Goal: Task Accomplishment & Management: Use online tool/utility

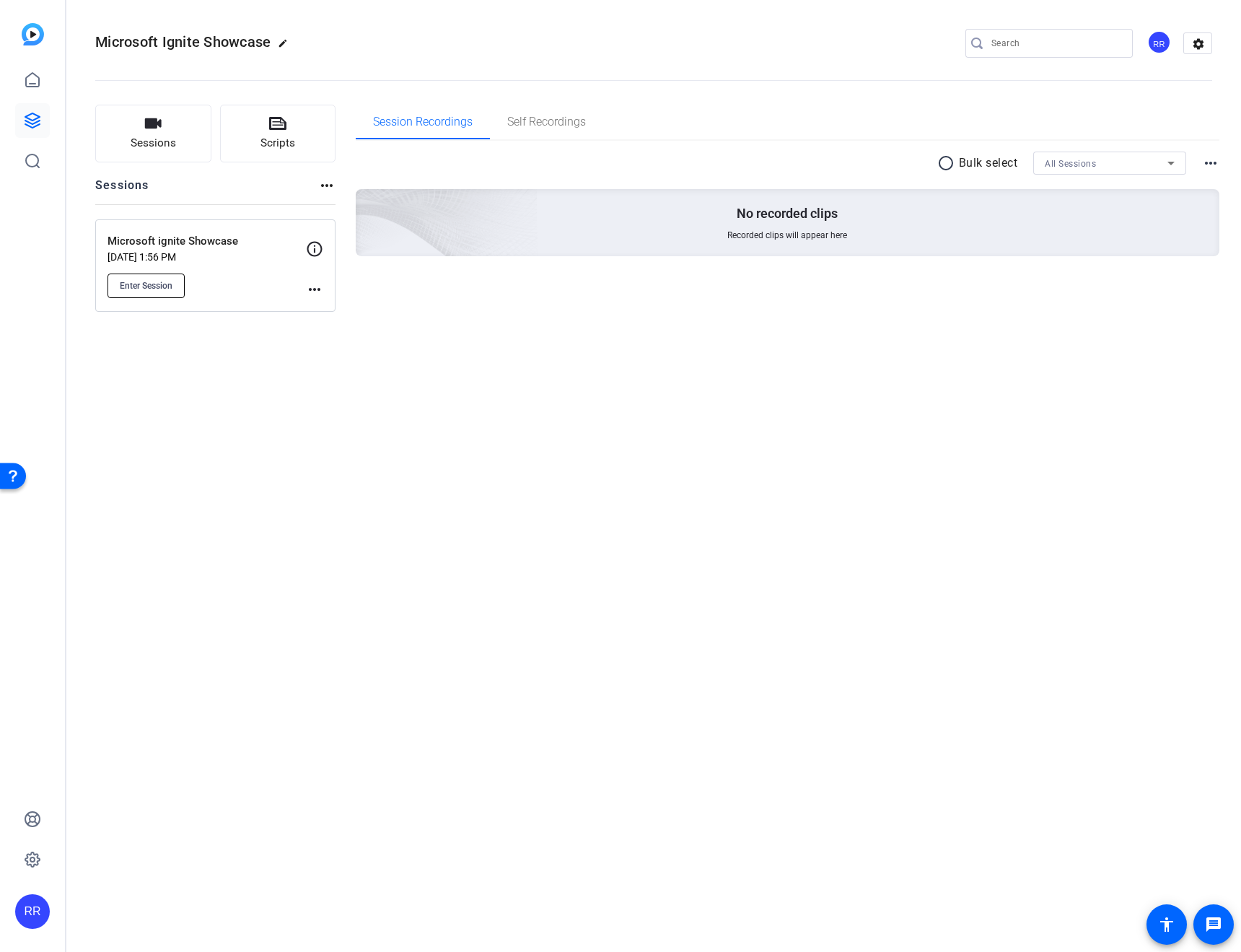
click at [142, 288] on span "Enter Session" at bounding box center [147, 286] width 53 height 11
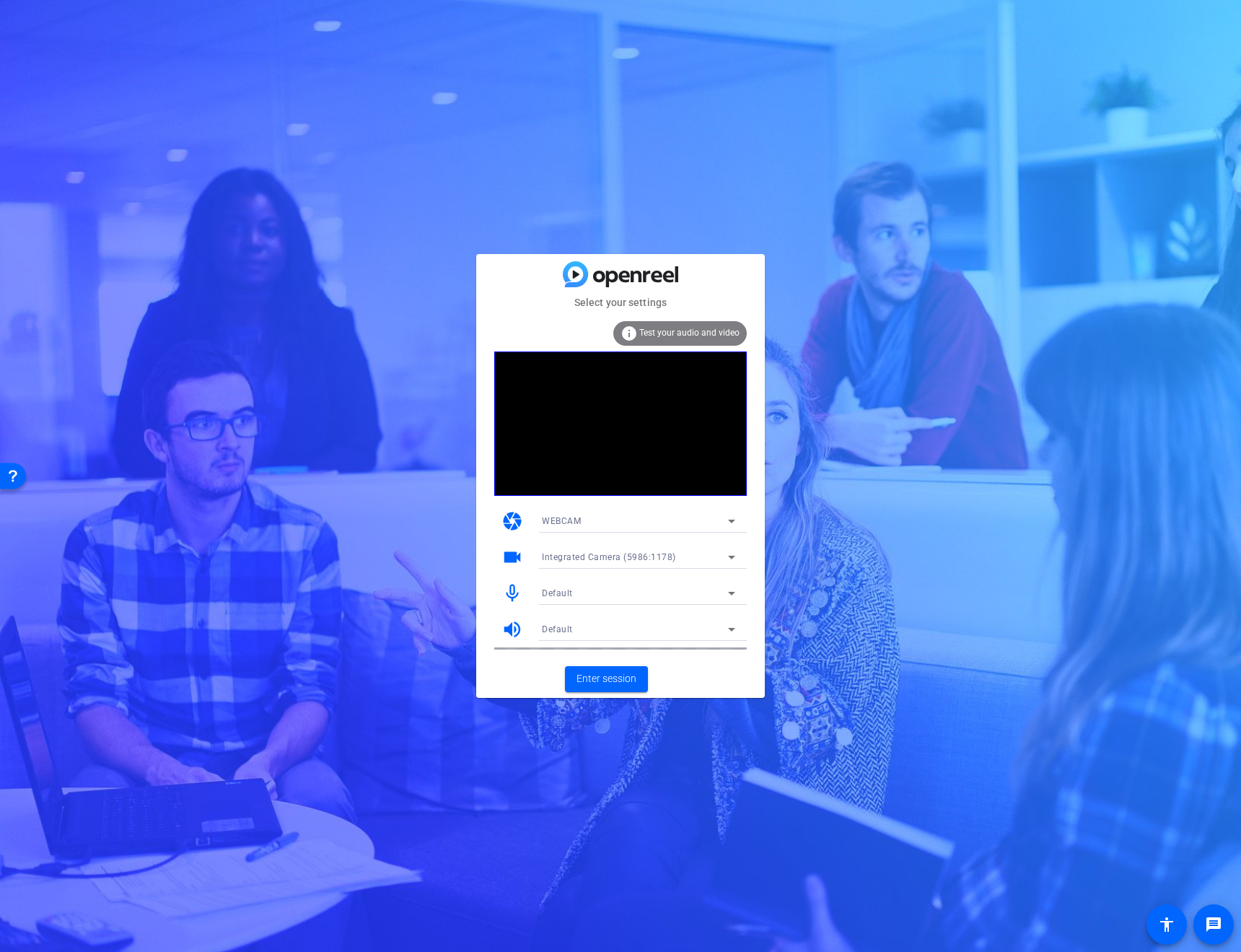
click at [601, 598] on div "Default" at bounding box center [634, 592] width 186 height 18
click at [561, 638] on span "Alder Lake PCH-P High Definition Audio Controller Digital Microphone" at bounding box center [638, 645] width 194 height 17
click at [563, 635] on div "Default" at bounding box center [634, 629] width 186 height 18
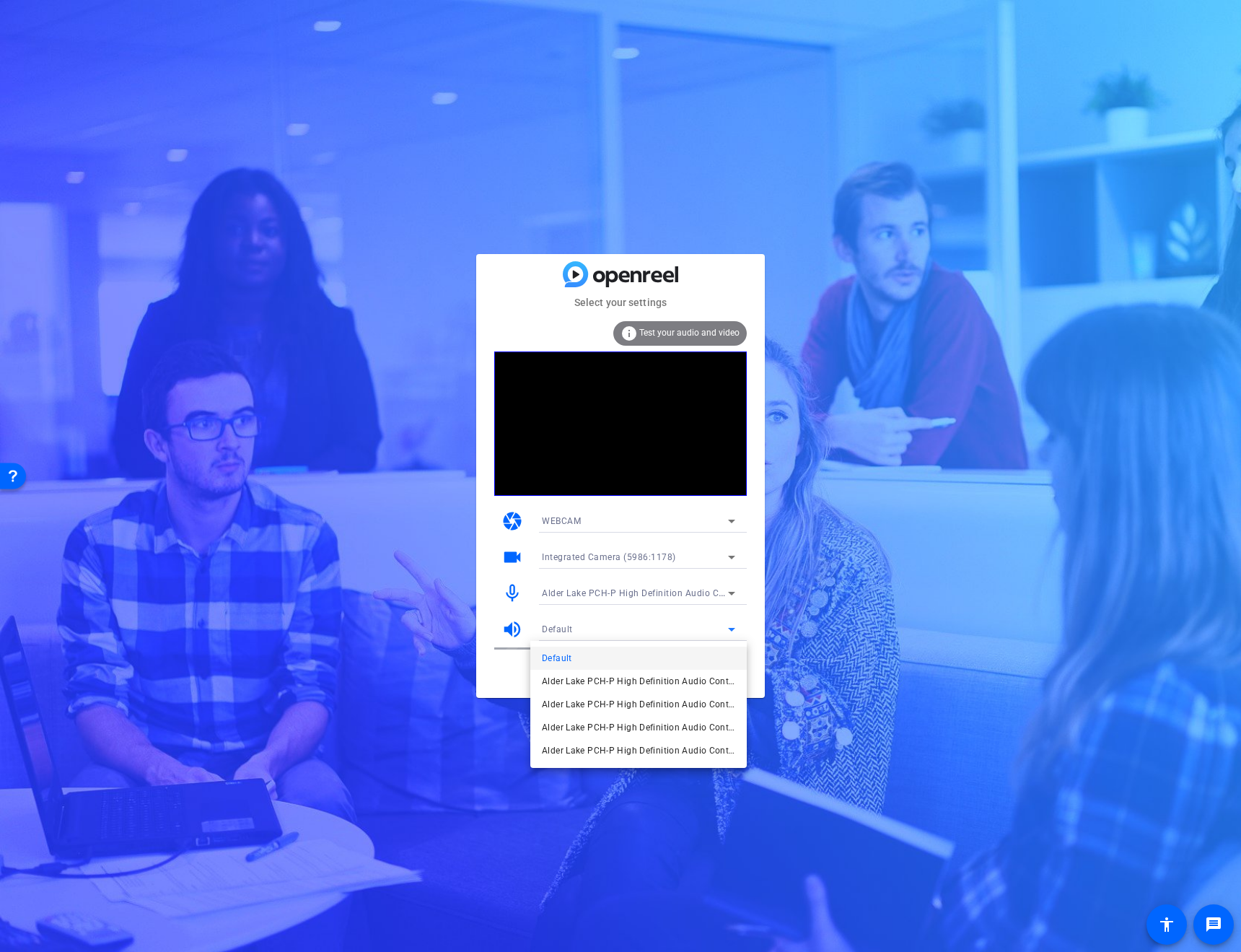
click at [553, 659] on span "Default" at bounding box center [557, 658] width 30 height 17
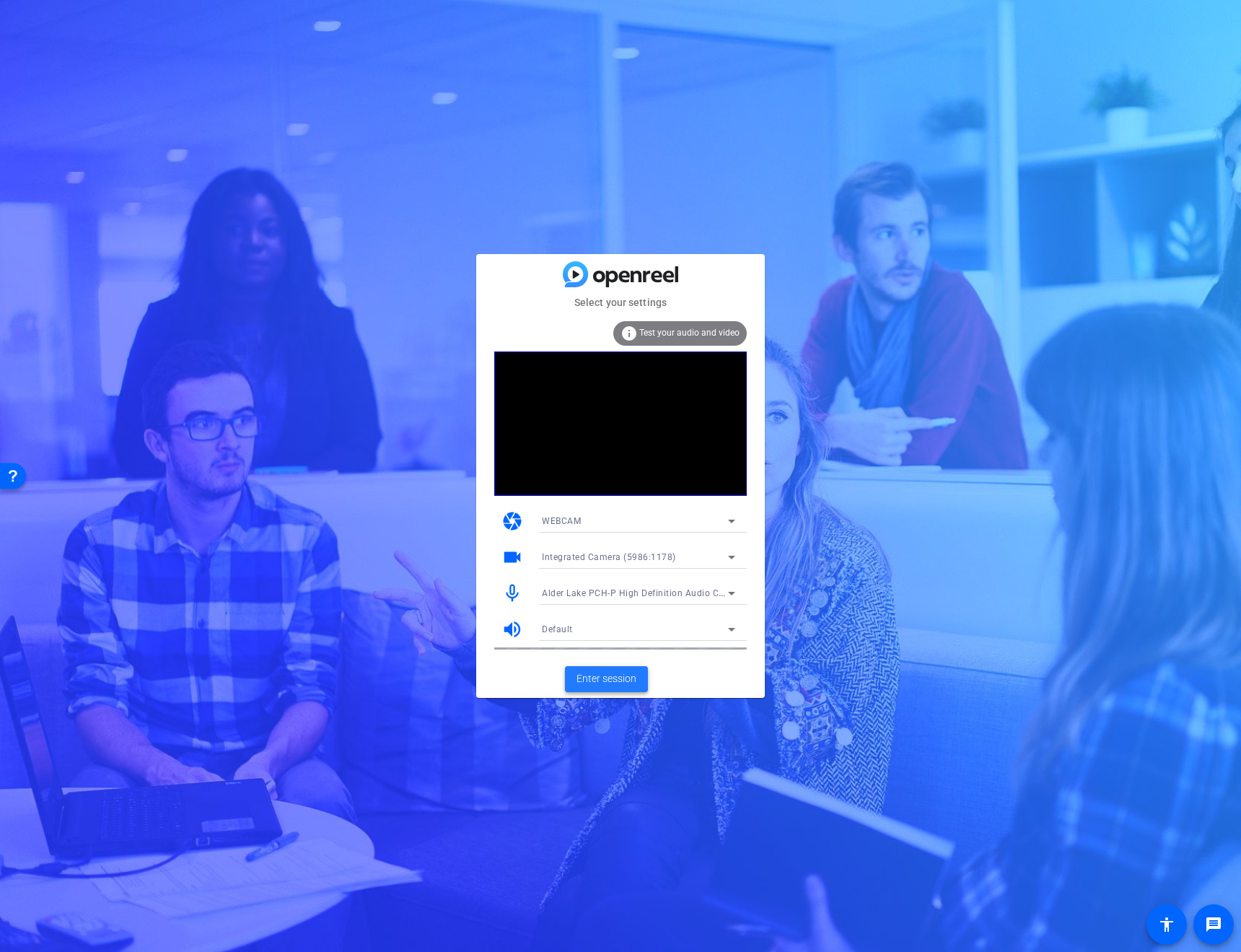
click at [590, 684] on span "Enter session" at bounding box center [606, 679] width 60 height 15
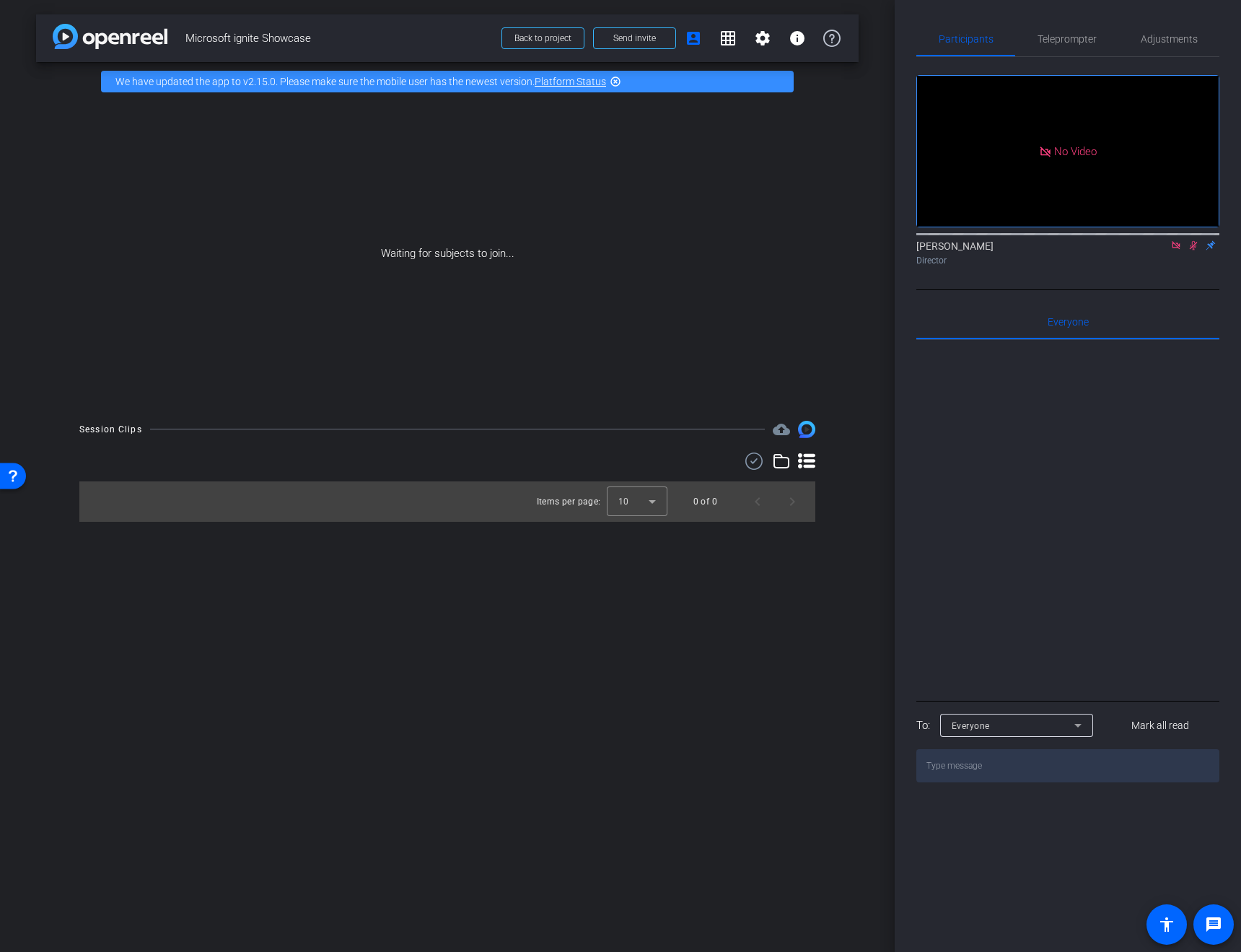
click at [1175, 251] on icon at bounding box center [1176, 245] width 11 height 10
click at [1172, 251] on icon at bounding box center [1176, 246] width 8 height 9
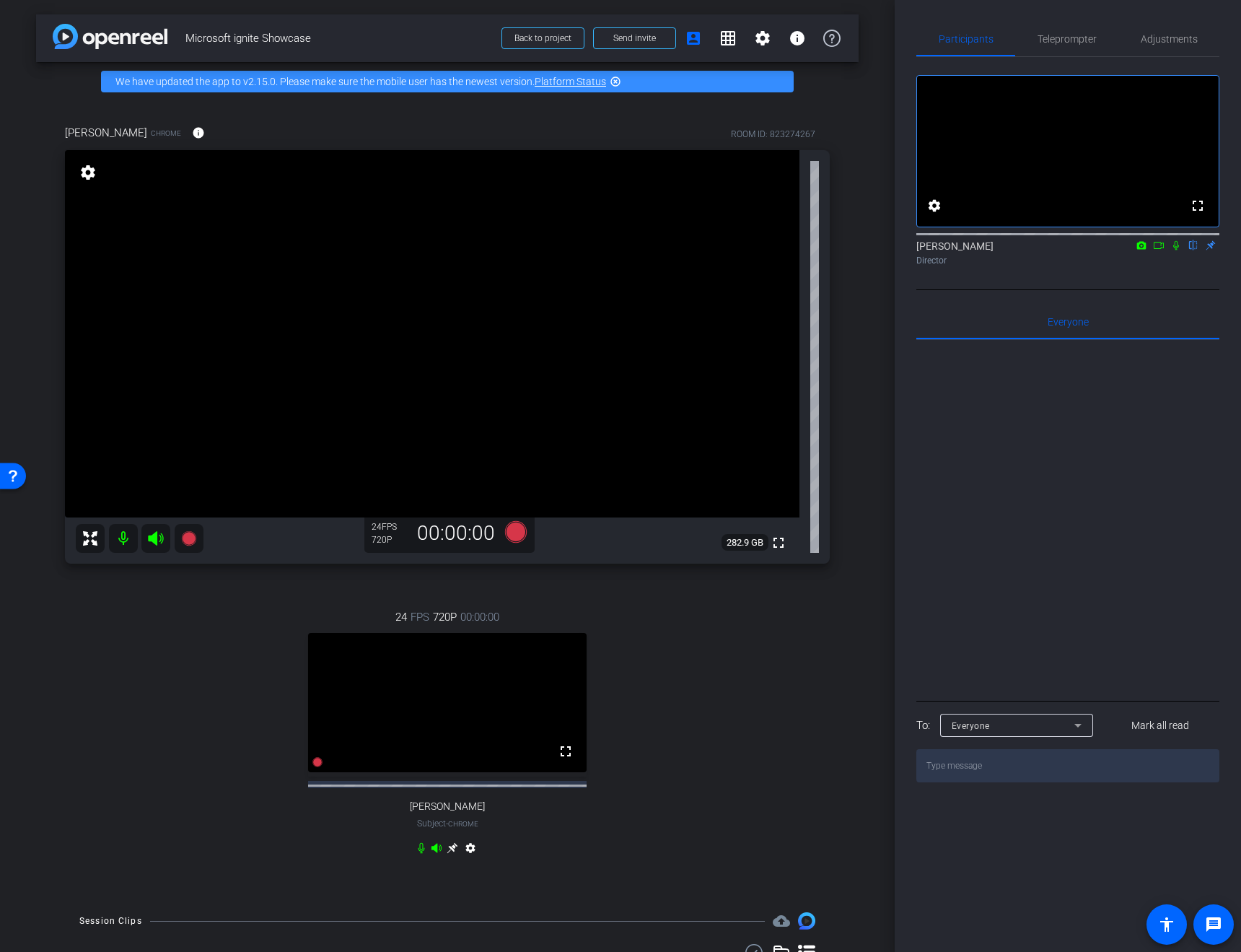
click at [1038, 531] on div at bounding box center [1067, 518] width 303 height 357
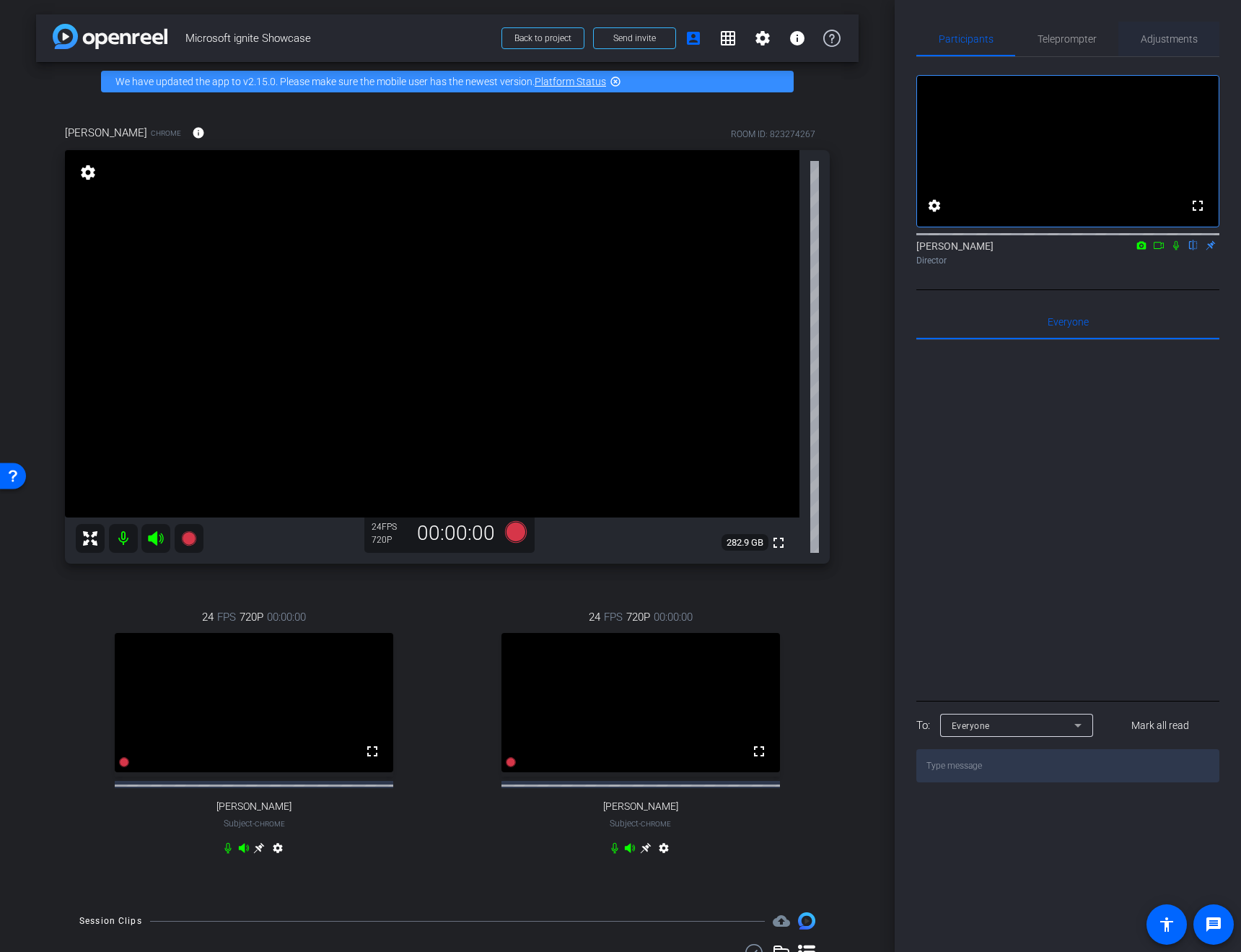
click at [1191, 43] on span "Adjustments" at bounding box center [1169, 39] width 57 height 10
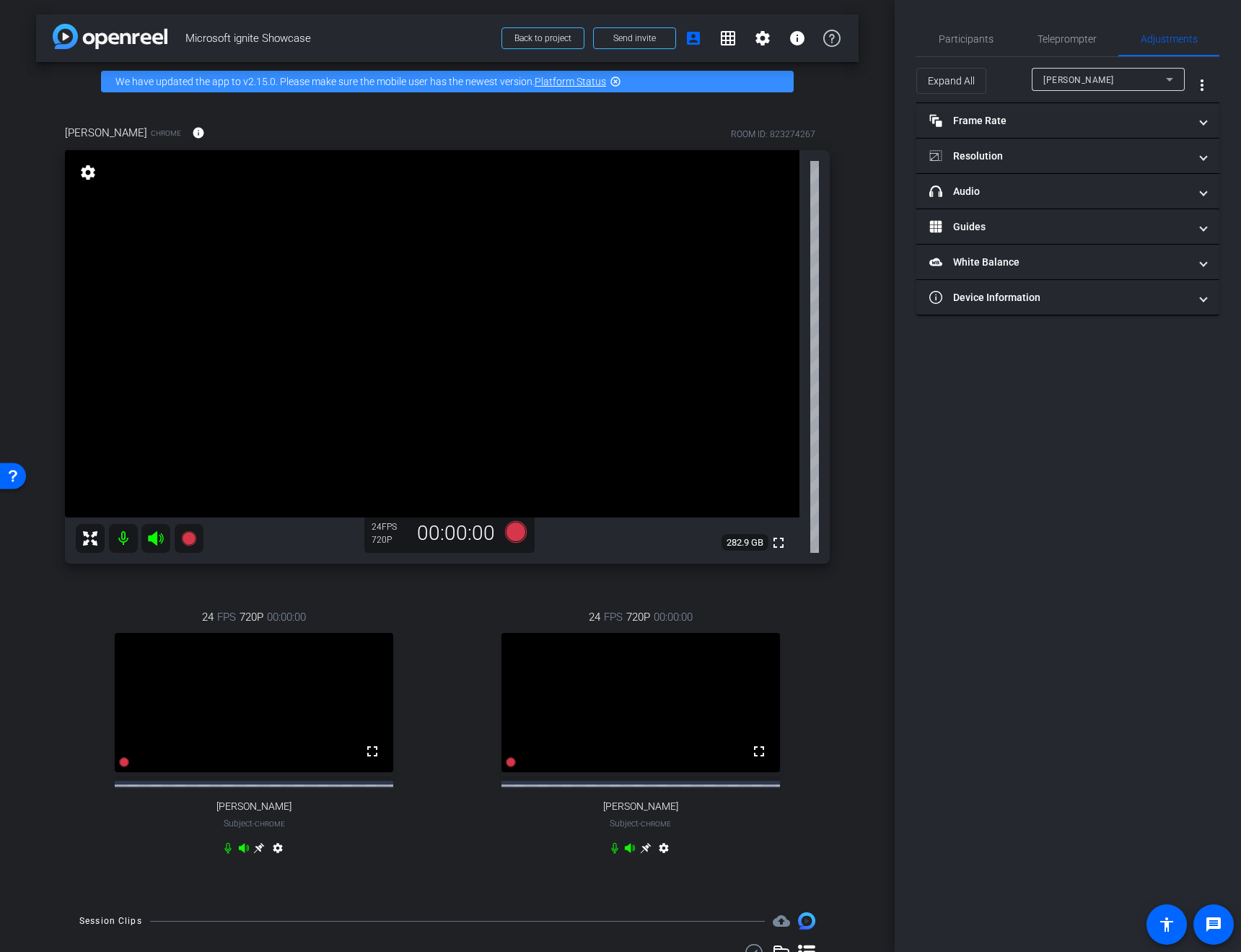
click at [1095, 79] on span "Andrea Lynch" at bounding box center [1078, 79] width 71 height 10
click at [1083, 138] on span "Sandy Gupta" at bounding box center [1079, 131] width 73 height 17
type input "11000"
click at [1054, 161] on mat-panel-title "Resolution" at bounding box center [1059, 156] width 260 height 15
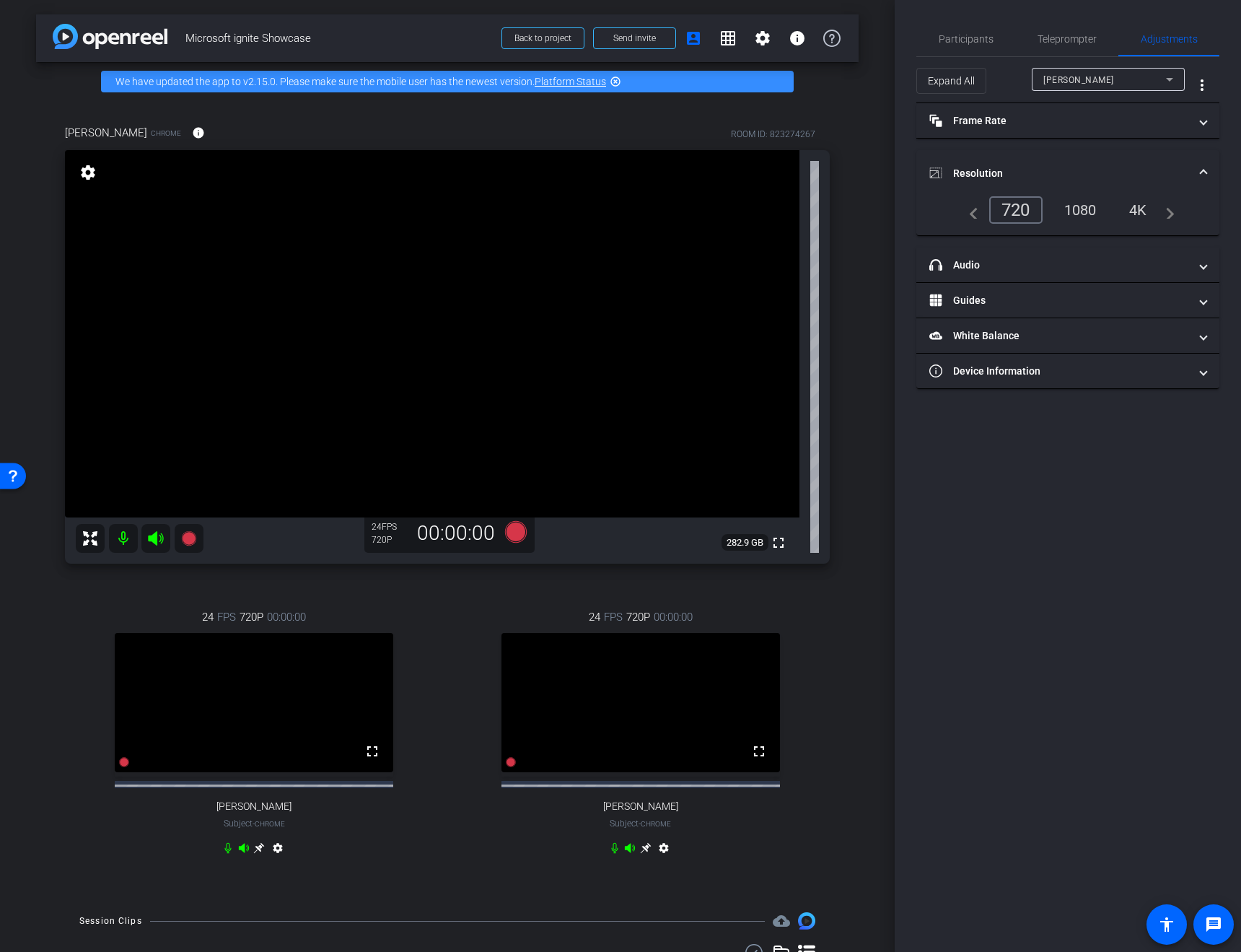
click at [1081, 215] on div "1080" at bounding box center [1079, 210] width 54 height 25
click at [1104, 79] on div "Sandy Gupta" at bounding box center [1105, 79] width 123 height 18
click at [1094, 163] on span "Stefanie Chiras" at bounding box center [1079, 154] width 73 height 17
click at [1094, 215] on div "1080" at bounding box center [1079, 210] width 54 height 25
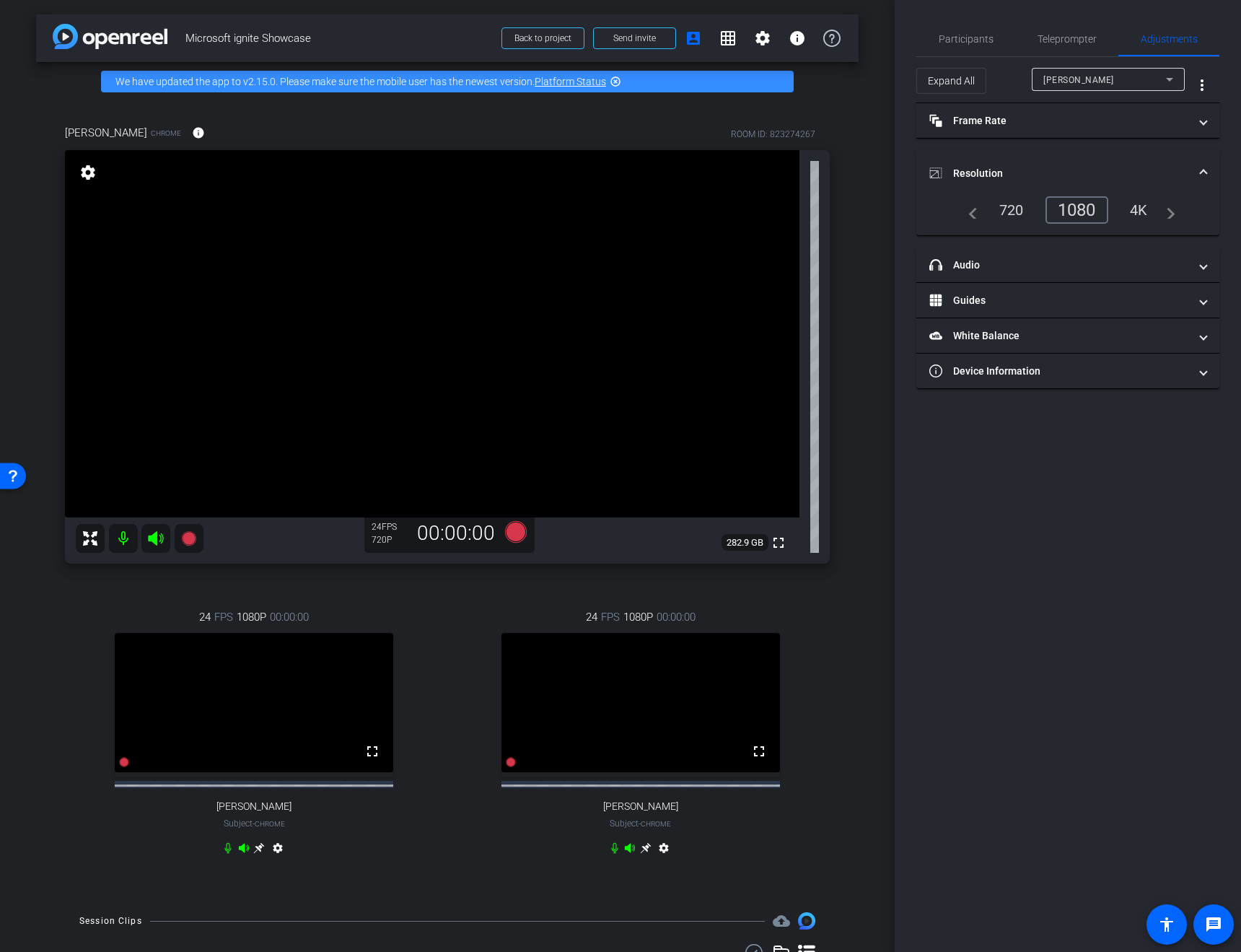
click at [1079, 462] on div "Participants Teleprompter Adjustments settings Roberto Rodriguez flip Director …" at bounding box center [1067, 476] width 346 height 952
click at [1061, 75] on span "Stefanie Chiras" at bounding box center [1078, 79] width 71 height 10
click at [1083, 495] on div at bounding box center [620, 476] width 1241 height 952
click at [949, 27] on span "Participants" at bounding box center [966, 39] width 55 height 35
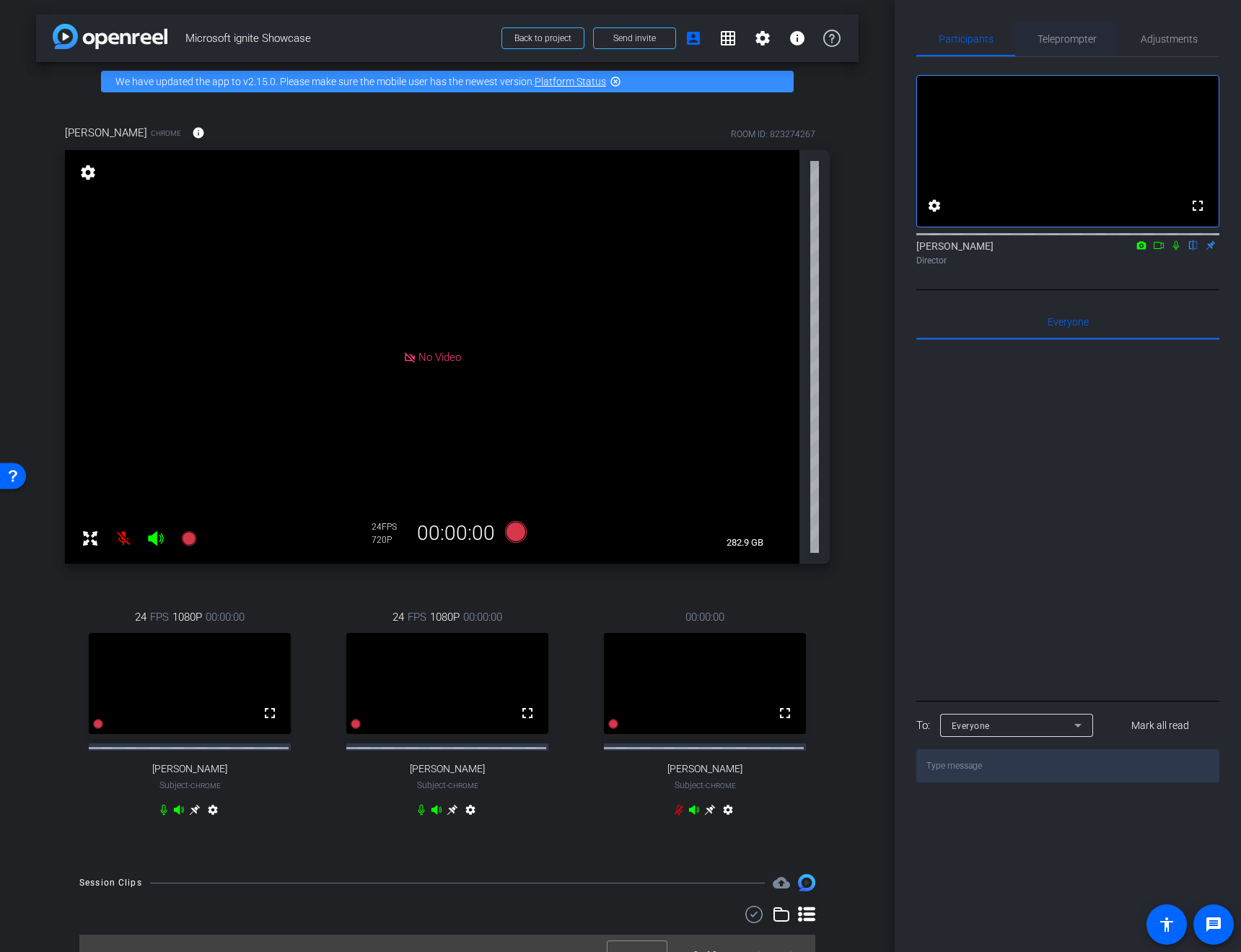
click at [1086, 37] on span "Teleprompter" at bounding box center [1066, 39] width 60 height 10
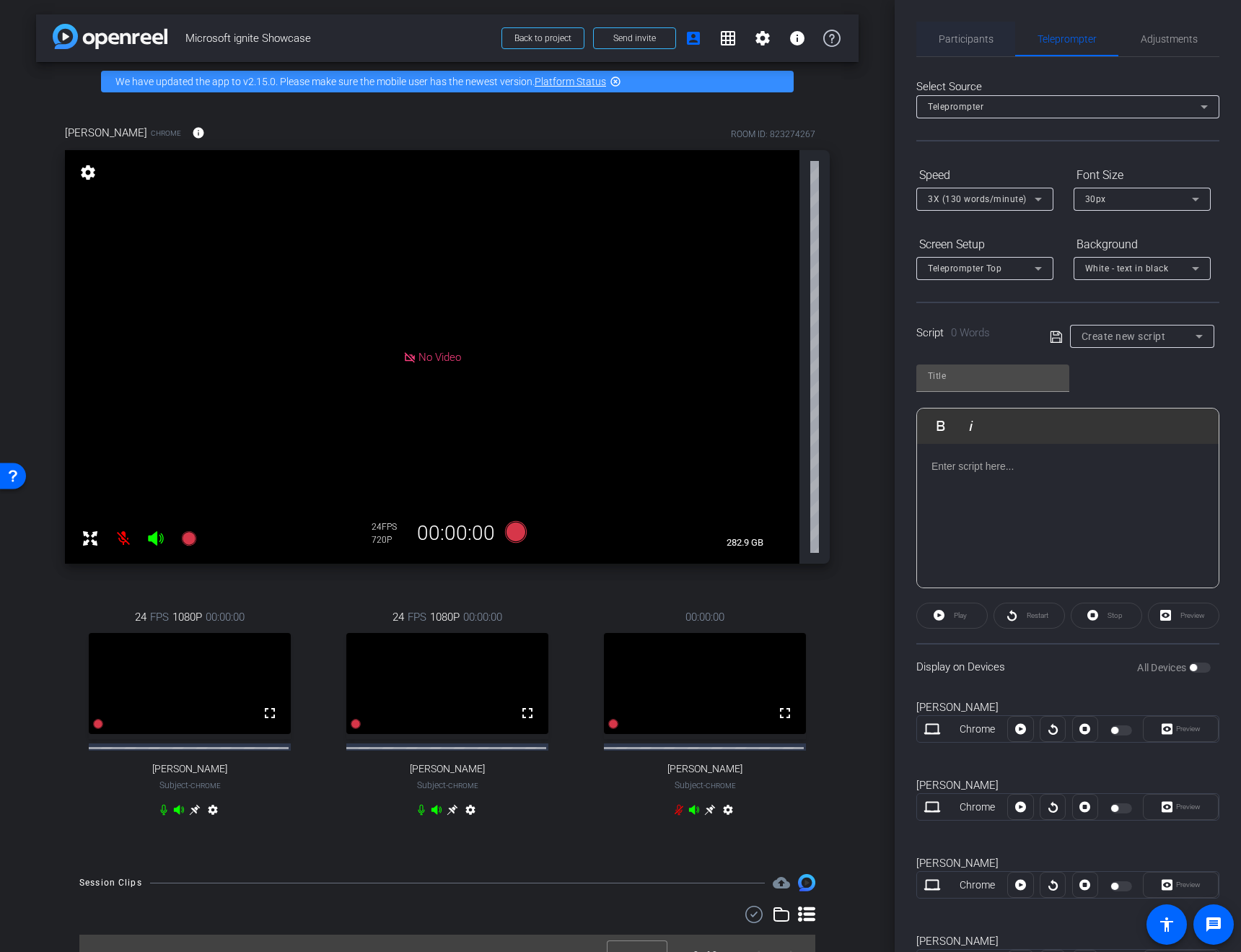
click at [959, 38] on span "Participants" at bounding box center [966, 39] width 55 height 10
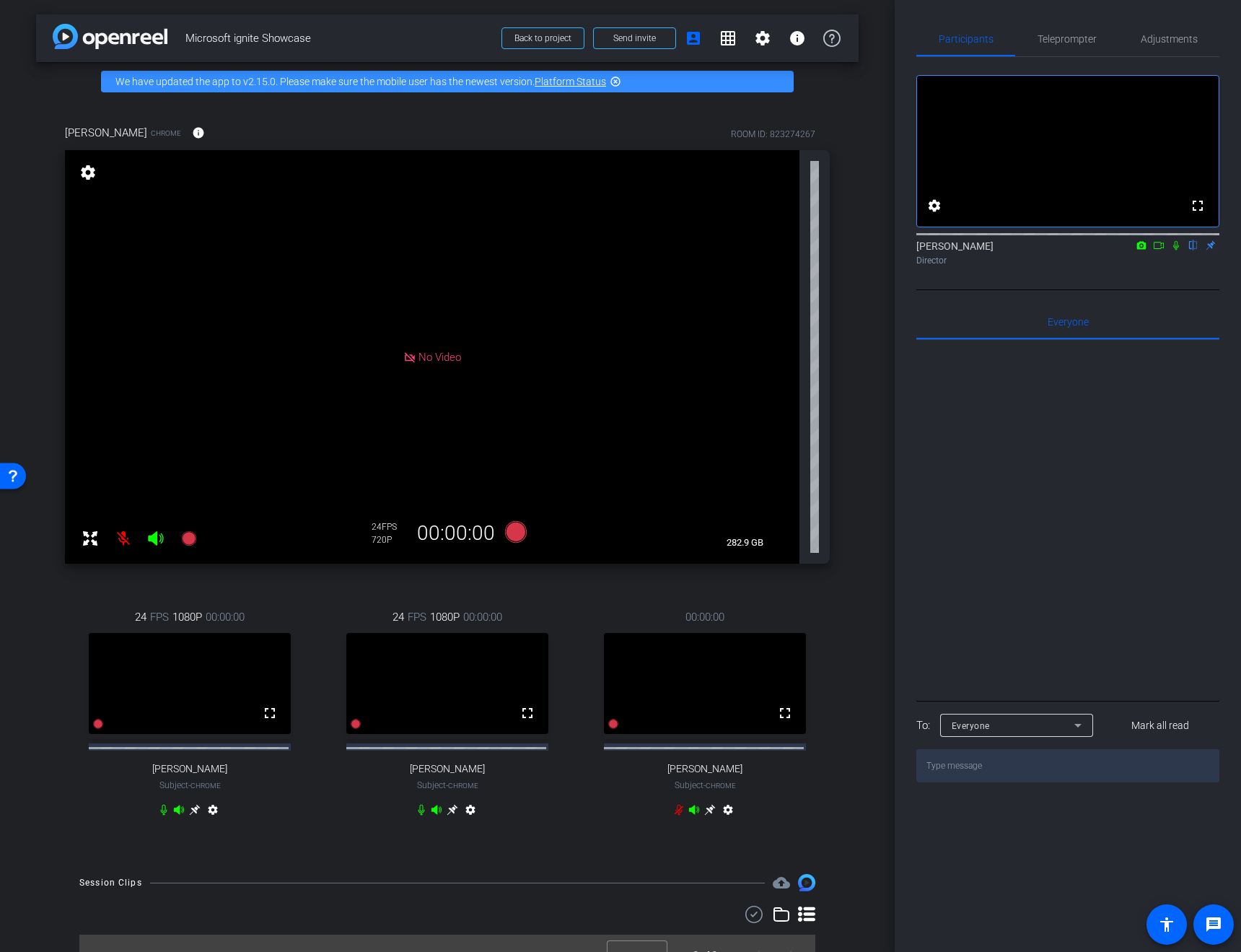
click at [989, 782] on textarea at bounding box center [1067, 765] width 303 height 33
click at [988, 782] on textarea at bounding box center [1067, 765] width 303 height 33
paste textarea "https://docs.google.com/document/d/1i4_zOYt5W_iwy9qZiBfGsJR_CwOUmZch/edit"
type textarea "https://docs.google.com/document/d/1i4_zOYt5W_iwy9qZiBfGsJR_CwOUmZch/edit"
click at [1017, 398] on div "https://docs.google.com/document/d/1i4_zOYt5W_iwy9qZiBfGsJR_CwOUmZch/edit" at bounding box center [1103, 390] width 173 height 17
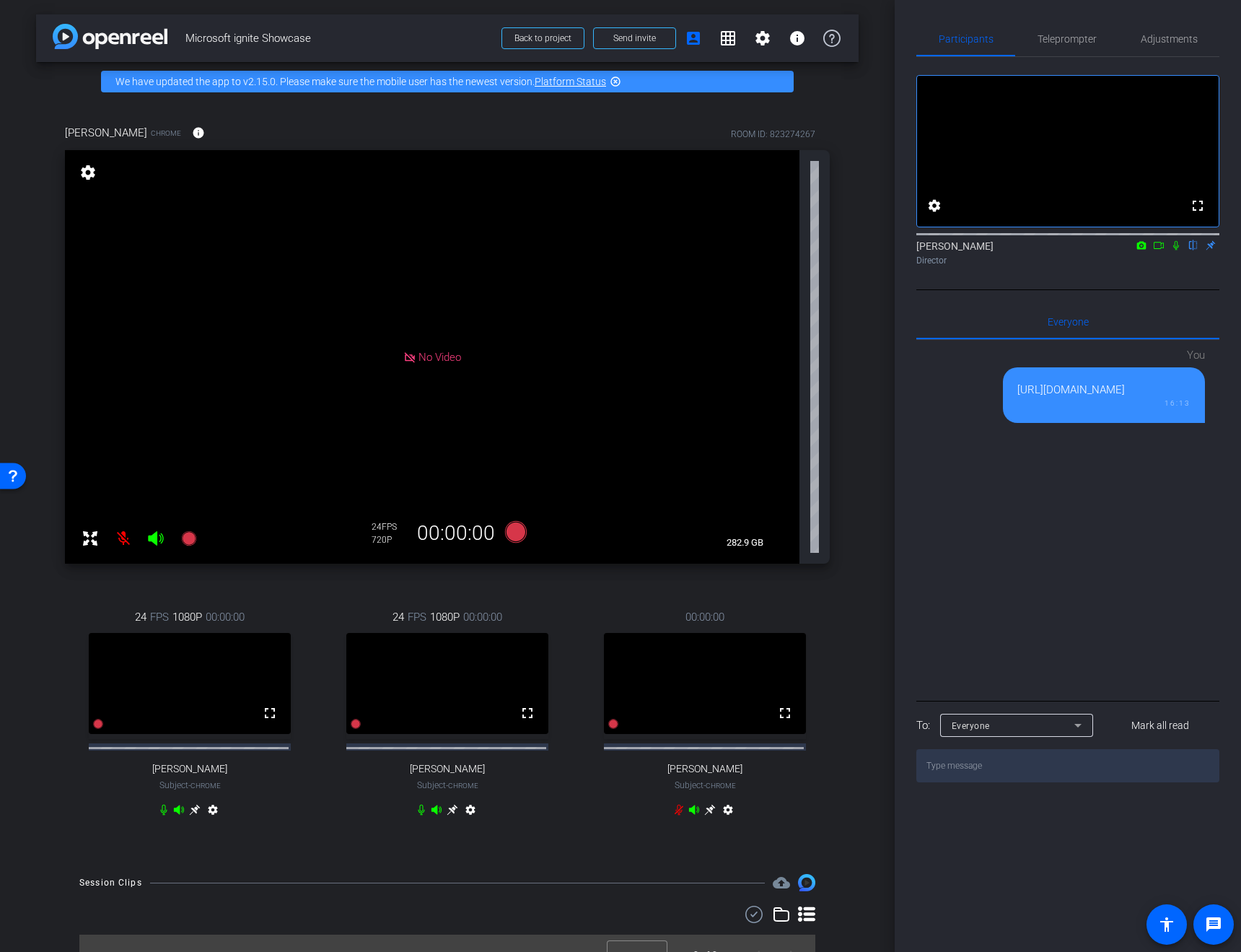
click at [1017, 398] on div "https://docs.google.com/document/d/1i4_zOYt5W_iwy9qZiBfGsJR_CwOUmZch/edit" at bounding box center [1103, 390] width 173 height 17
click at [979, 782] on textarea at bounding box center [1067, 765] width 303 height 33
click at [967, 782] on textarea at bounding box center [1067, 765] width 303 height 33
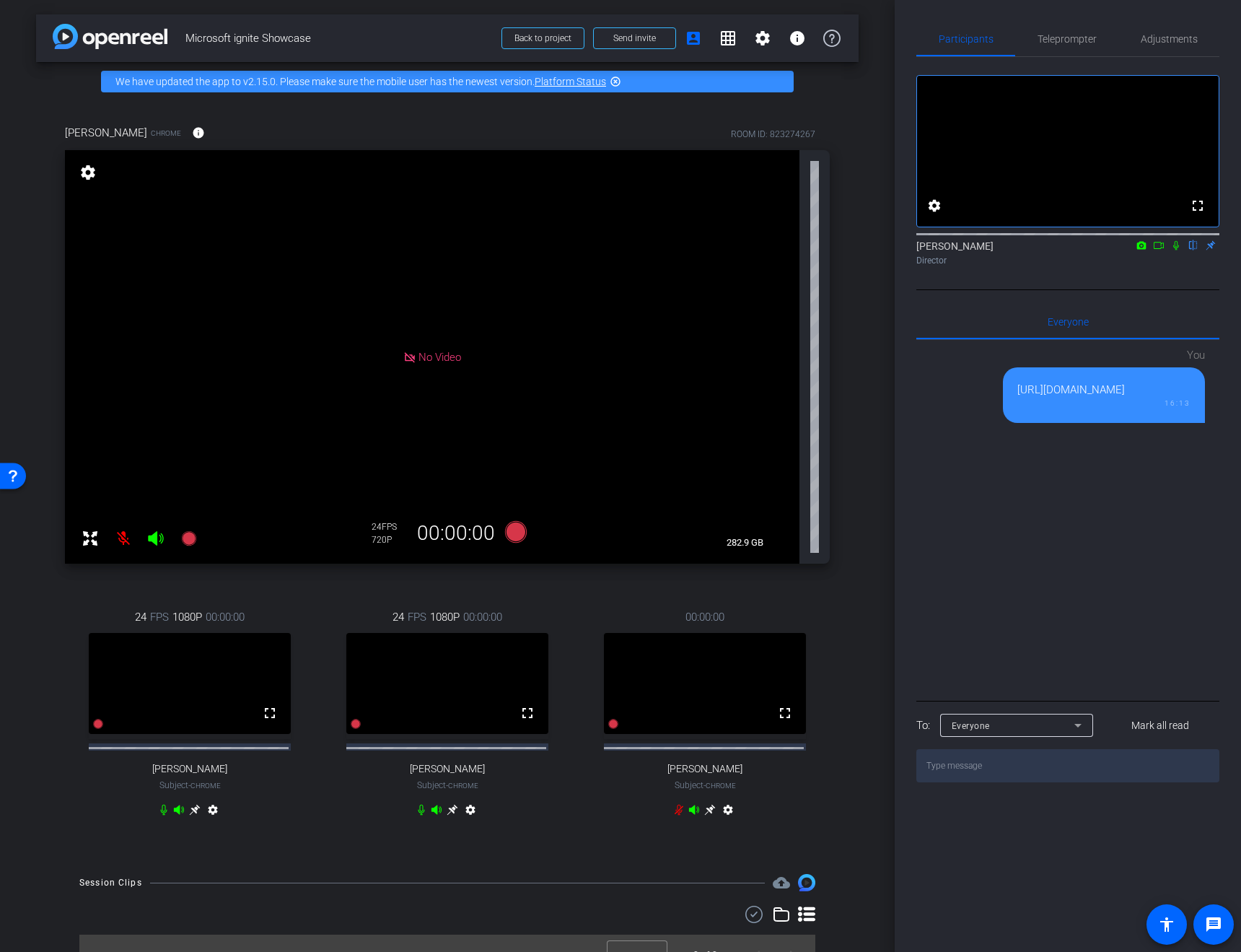
paste textarea "Red Hat Executive (RH): Welcome! For ten years, Red Hat and Microsoft have part…"
type textarea "Red Hat Executive (RH): Welcome! For ten years, Red Hat and Microsoft have part…"
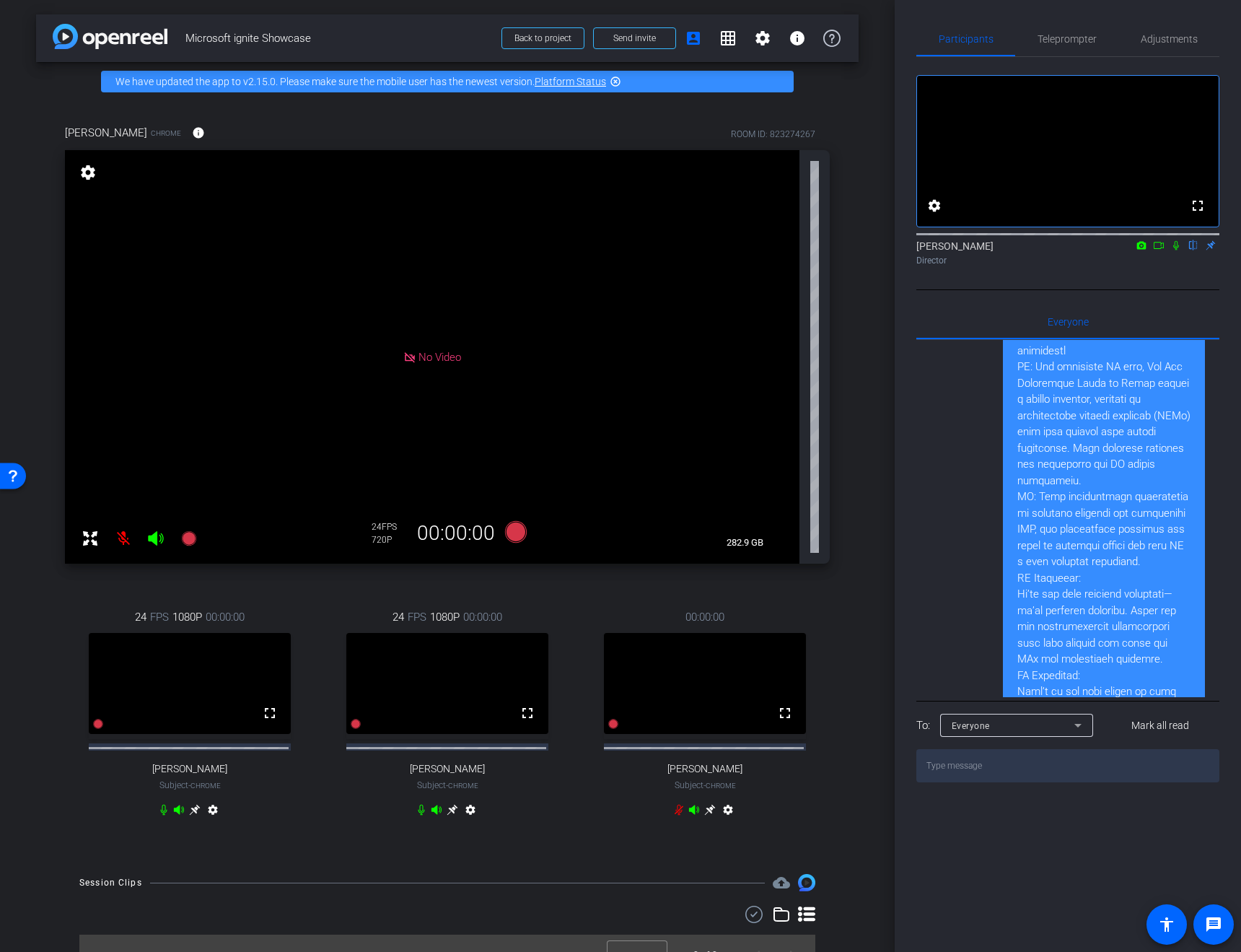
scroll to position [927, 0]
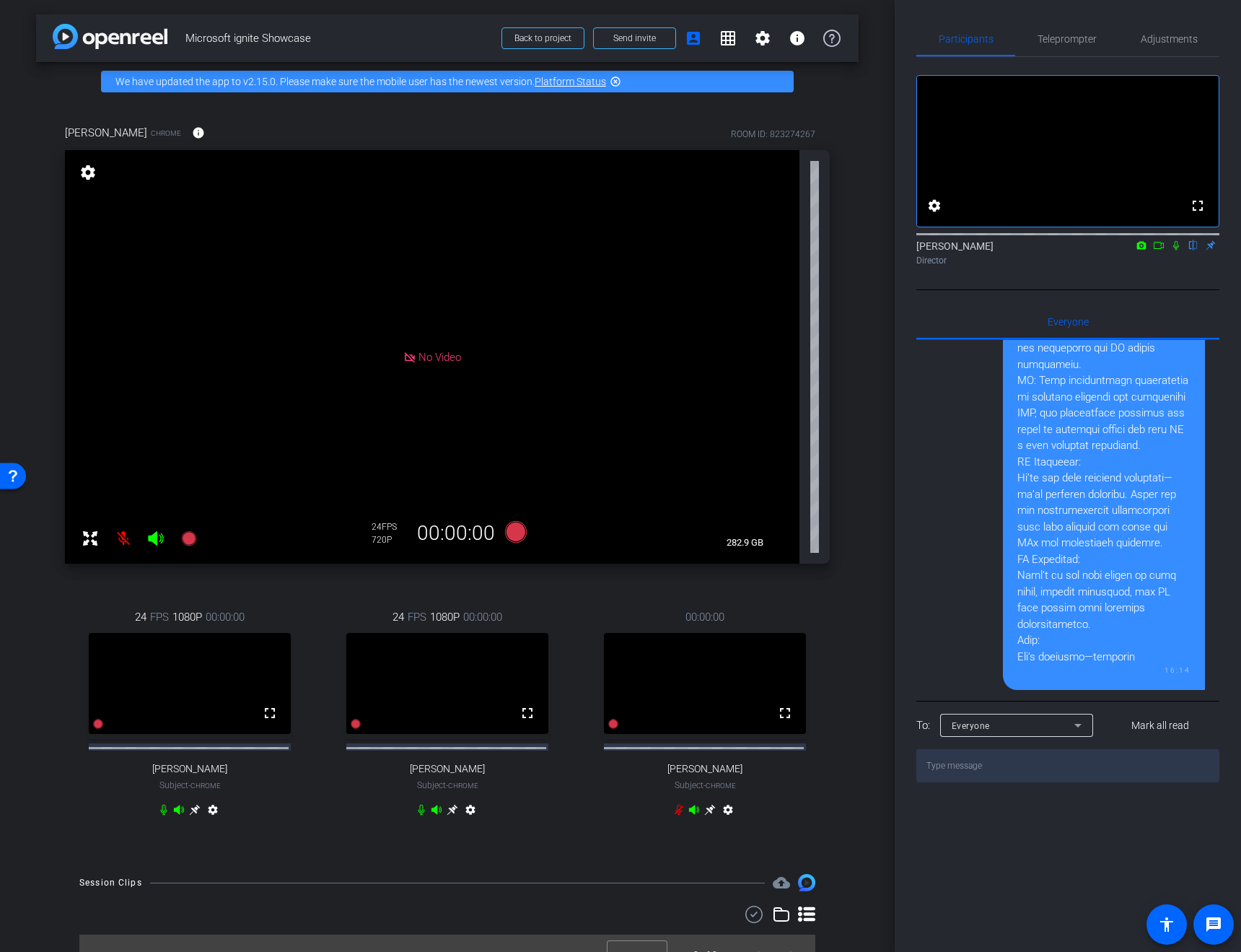
click at [1039, 562] on div at bounding box center [1103, 121] width 173 height 1088
click at [1153, 47] on span "Adjustments" at bounding box center [1169, 39] width 57 height 35
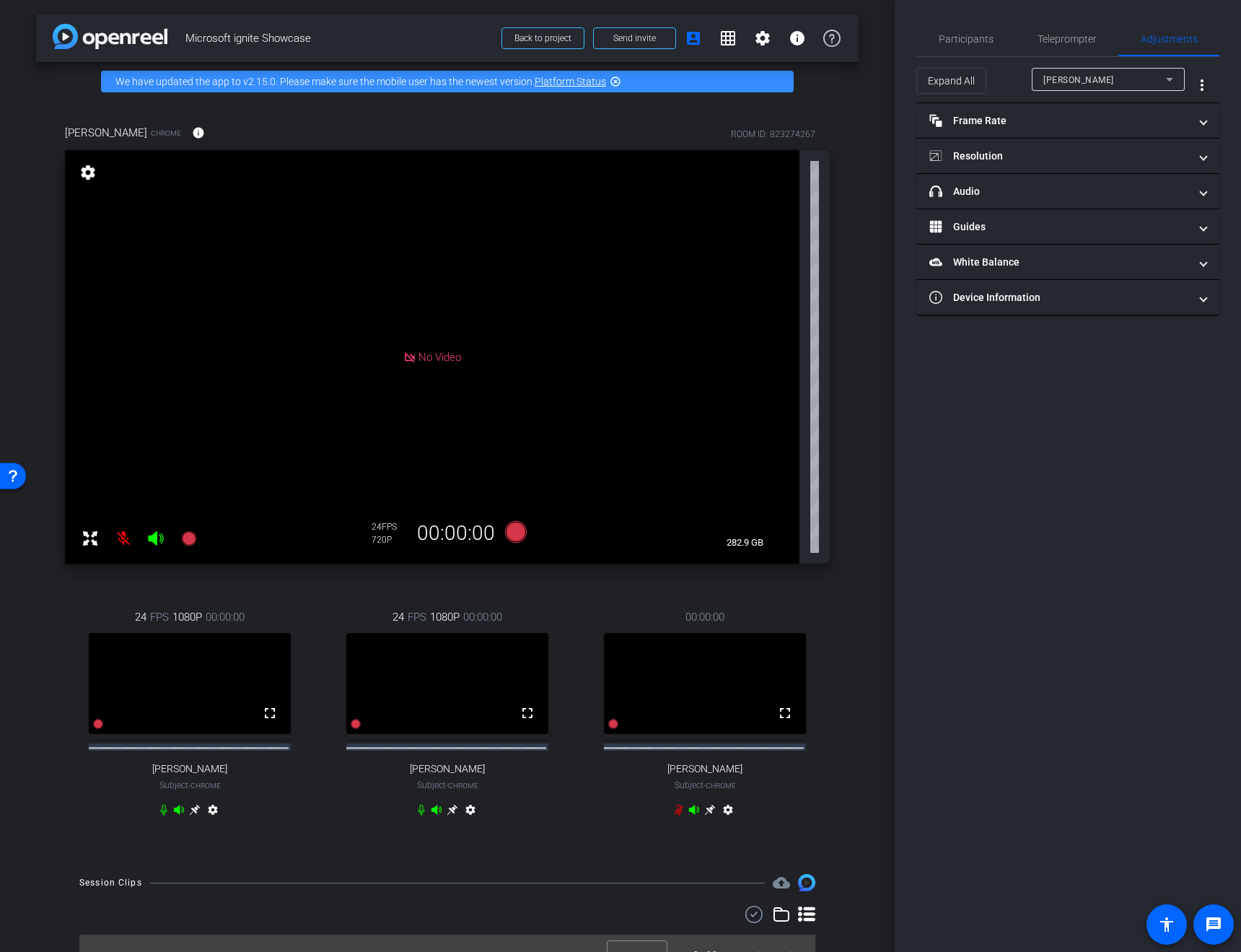
click at [1107, 76] on div "Andrea Lynch" at bounding box center [1105, 79] width 123 height 18
type input "11000"
click at [1026, 159] on mat-panel-title "Resolution" at bounding box center [1059, 156] width 260 height 15
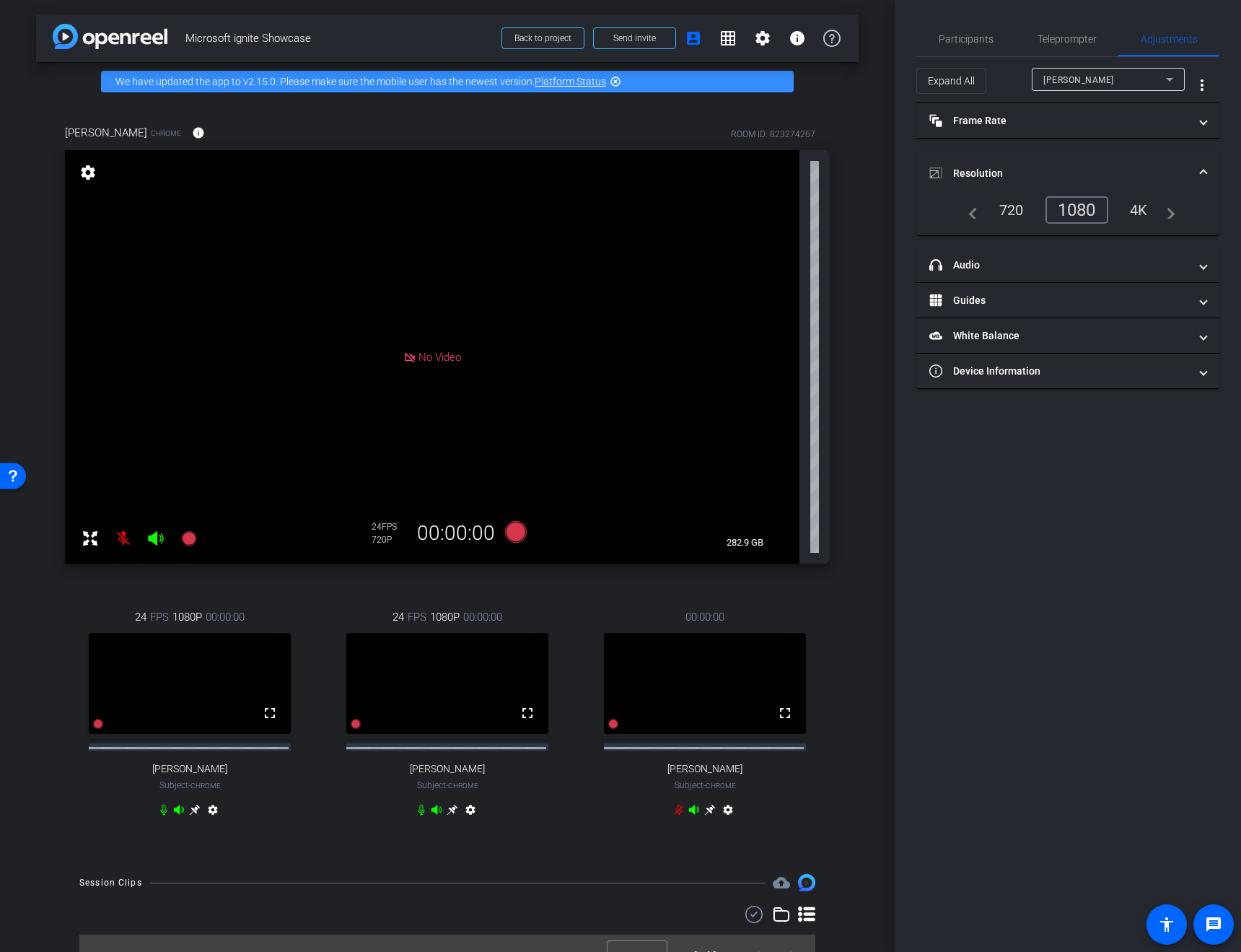
click at [1071, 217] on div "1080" at bounding box center [1077, 210] width 62 height 27
click at [1071, 656] on div "Participants Teleprompter Adjustments settings Roberto Rodriguez flip Director …" at bounding box center [1067, 476] width 346 height 952
click at [1048, 771] on div "Participants Teleprompter Adjustments settings Roberto Rodriguez flip Director …" at bounding box center [1067, 476] width 346 height 952
click at [1064, 621] on div "Participants Teleprompter Adjustments settings Roberto Rodriguez flip Director …" at bounding box center [1067, 476] width 346 height 952
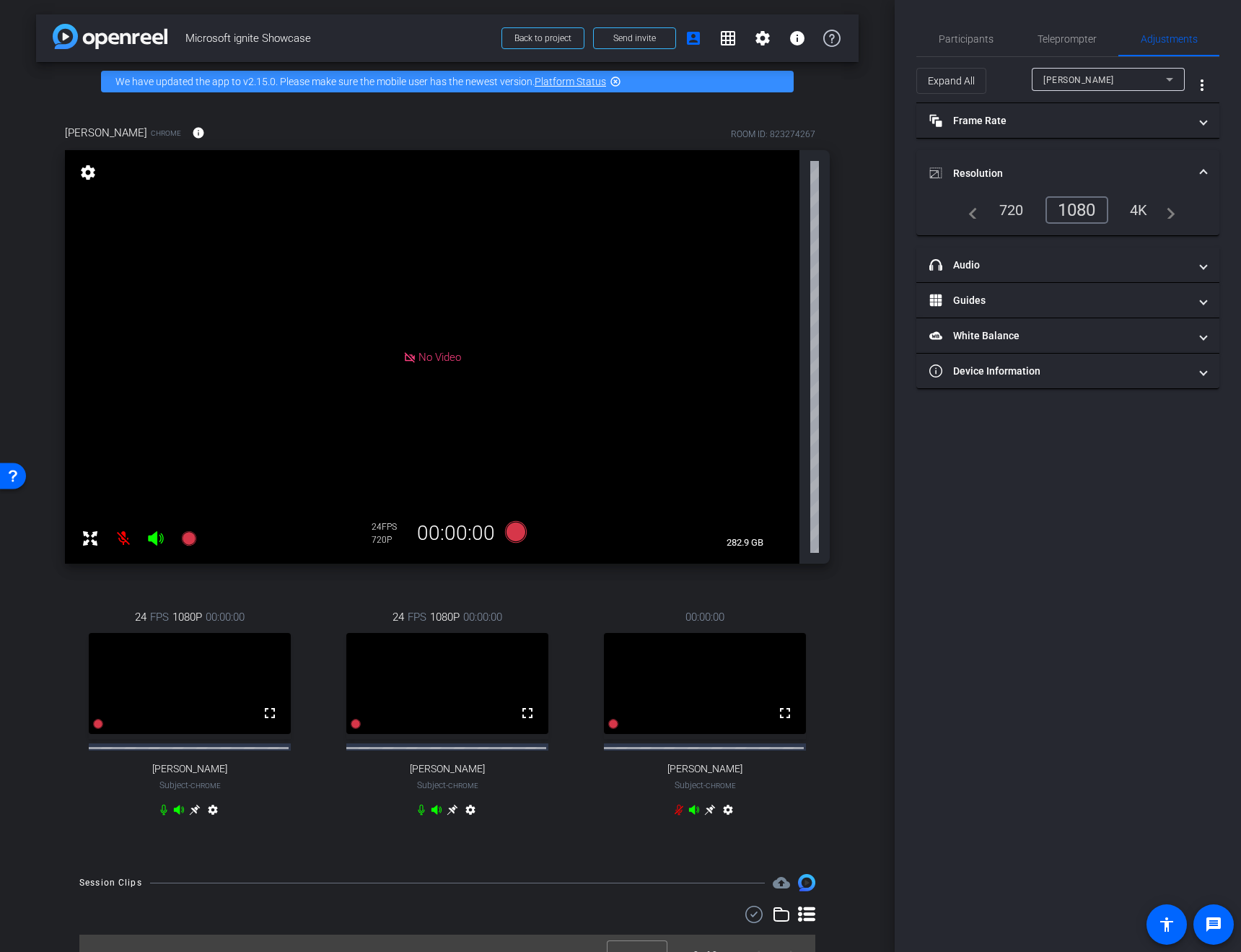
click at [1022, 559] on div "Participants Teleprompter Adjustments settings Roberto Rodriguez flip Director …" at bounding box center [1067, 476] width 346 height 952
click at [979, 46] on span "Participants" at bounding box center [966, 39] width 55 height 35
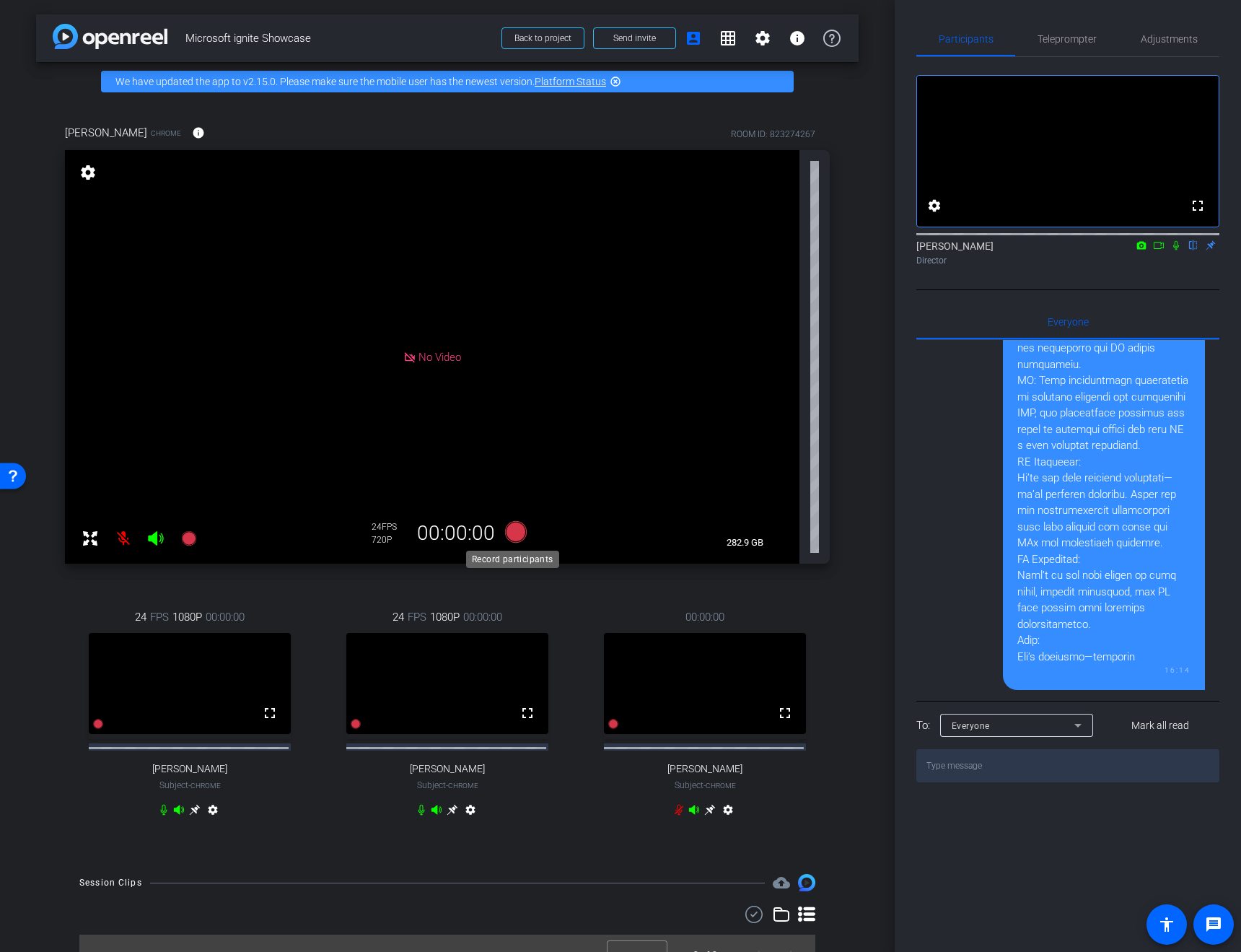
click at [513, 533] on icon at bounding box center [515, 531] width 22 height 22
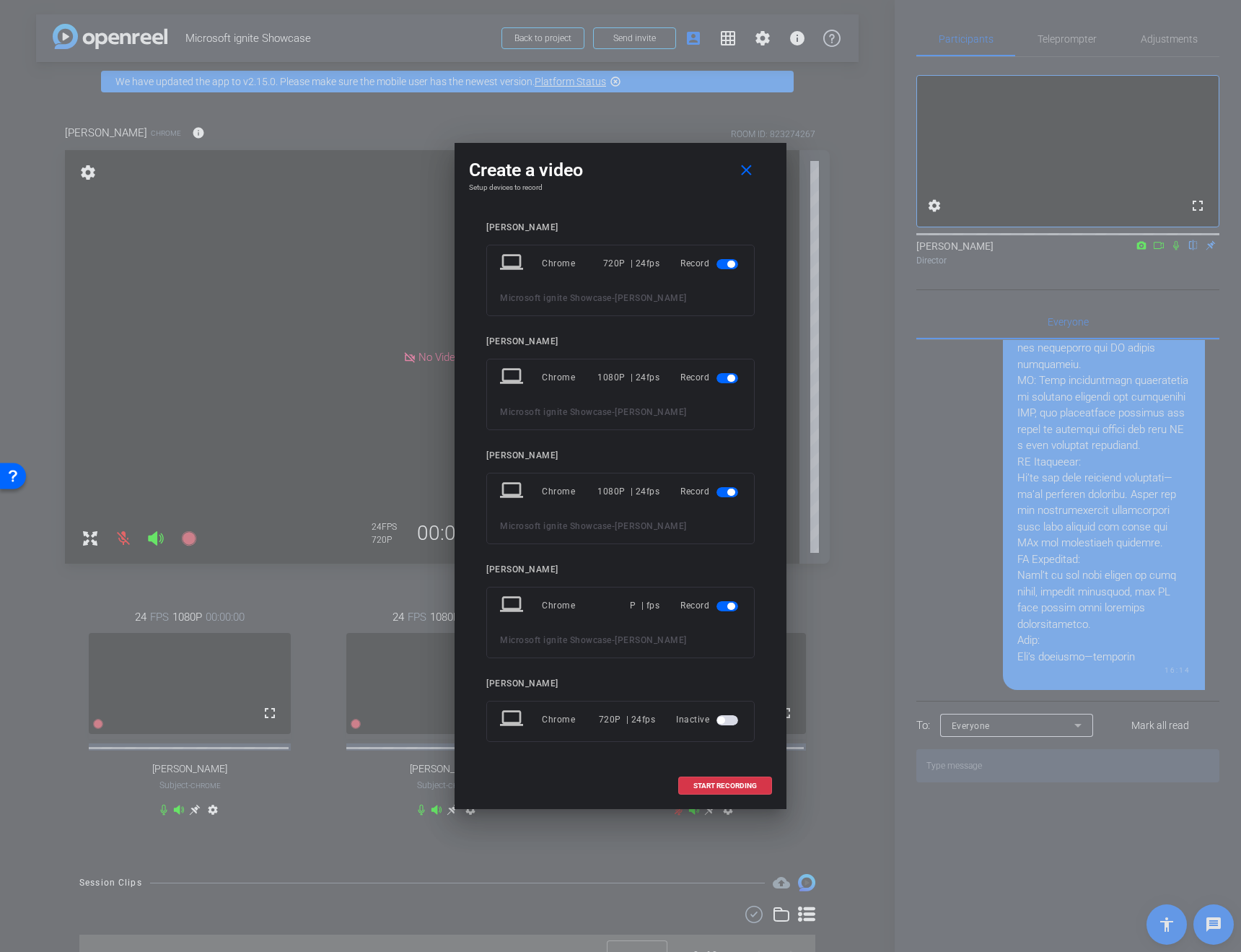
click at [730, 261] on span "button" at bounding box center [731, 265] width 8 height 8
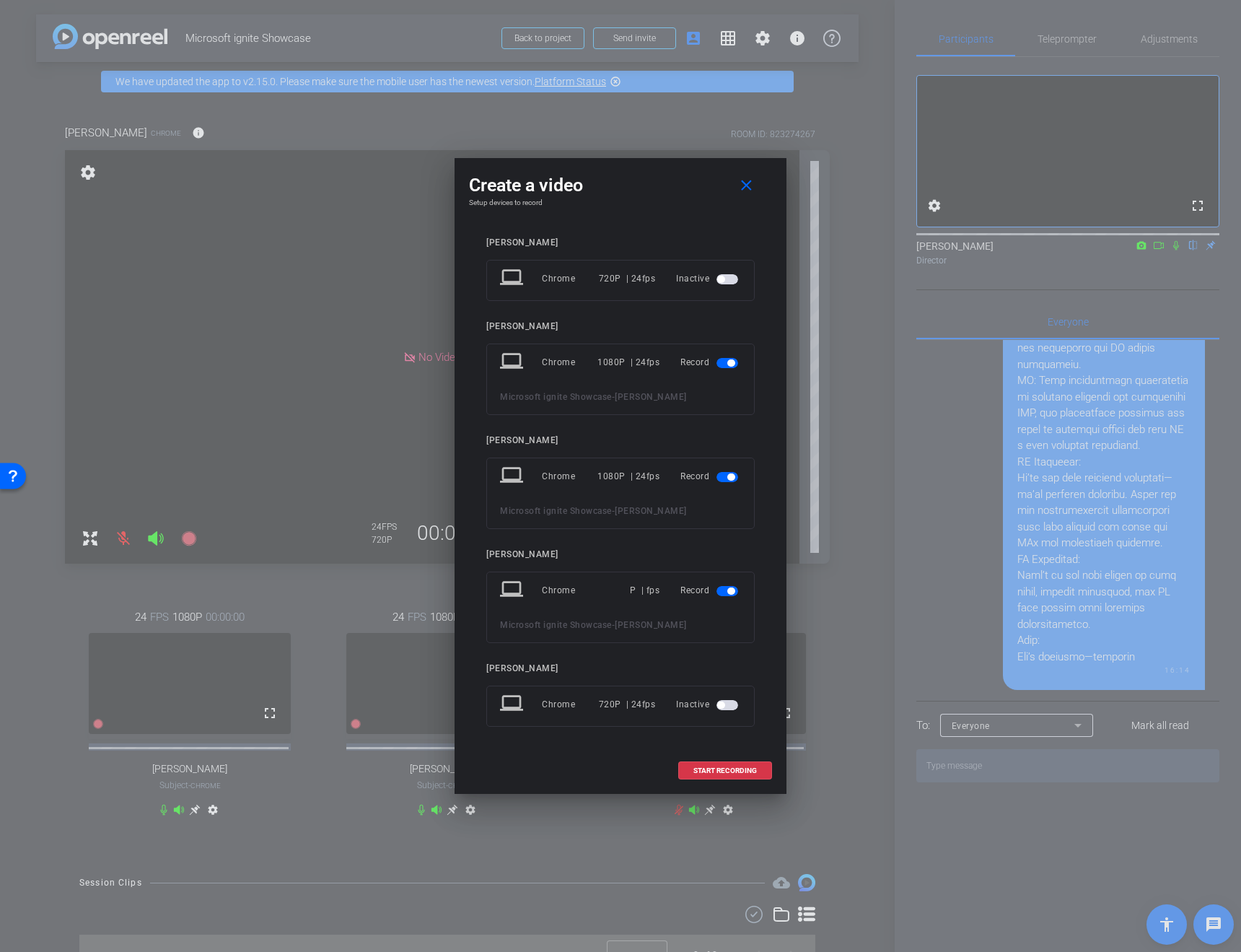
click at [732, 590] on span "button" at bounding box center [731, 591] width 8 height 8
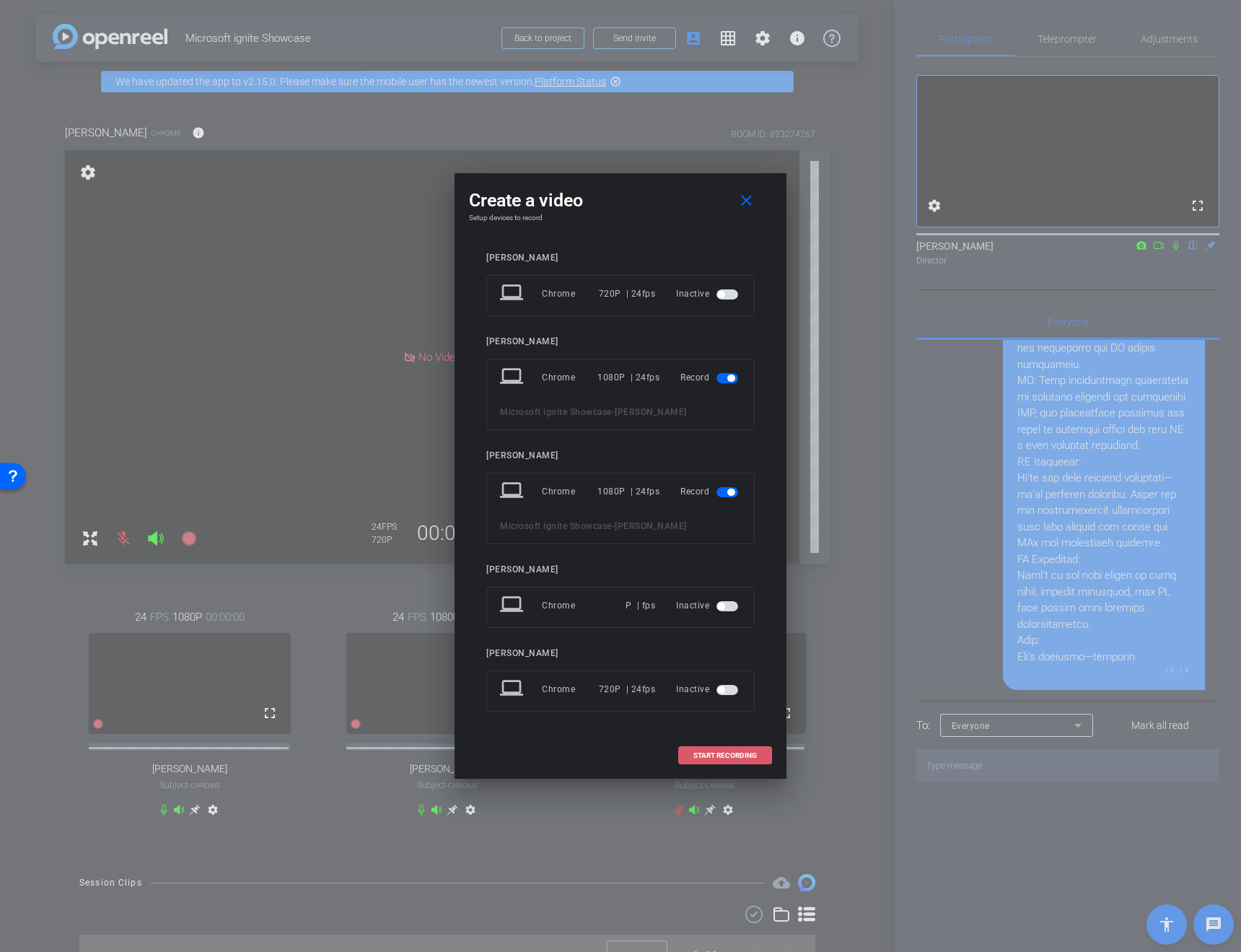
click at [702, 753] on span "START RECORDING" at bounding box center [724, 755] width 63 height 8
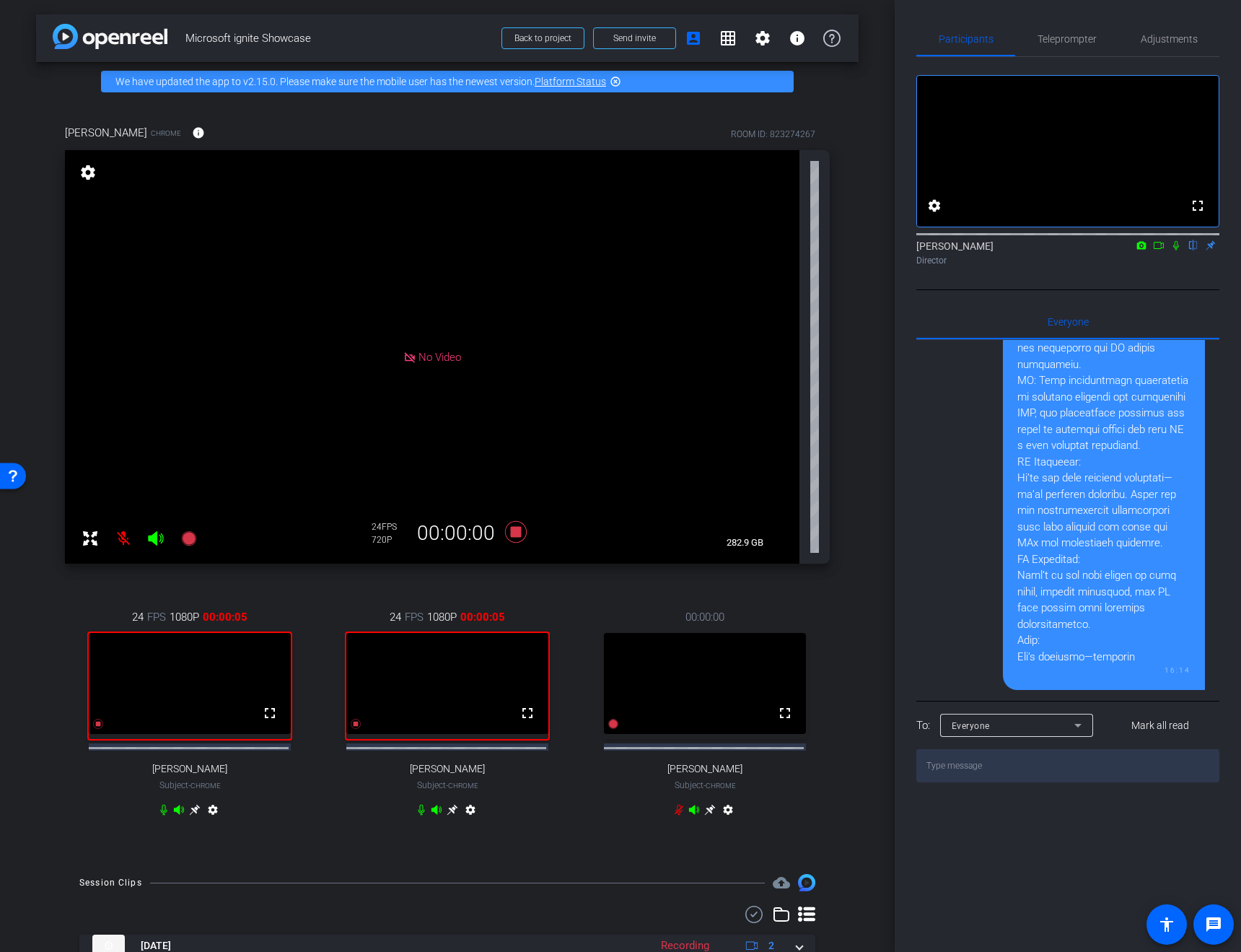
click at [1159, 251] on icon at bounding box center [1159, 245] width 11 height 10
click at [1192, 251] on icon at bounding box center [1193, 245] width 11 height 10
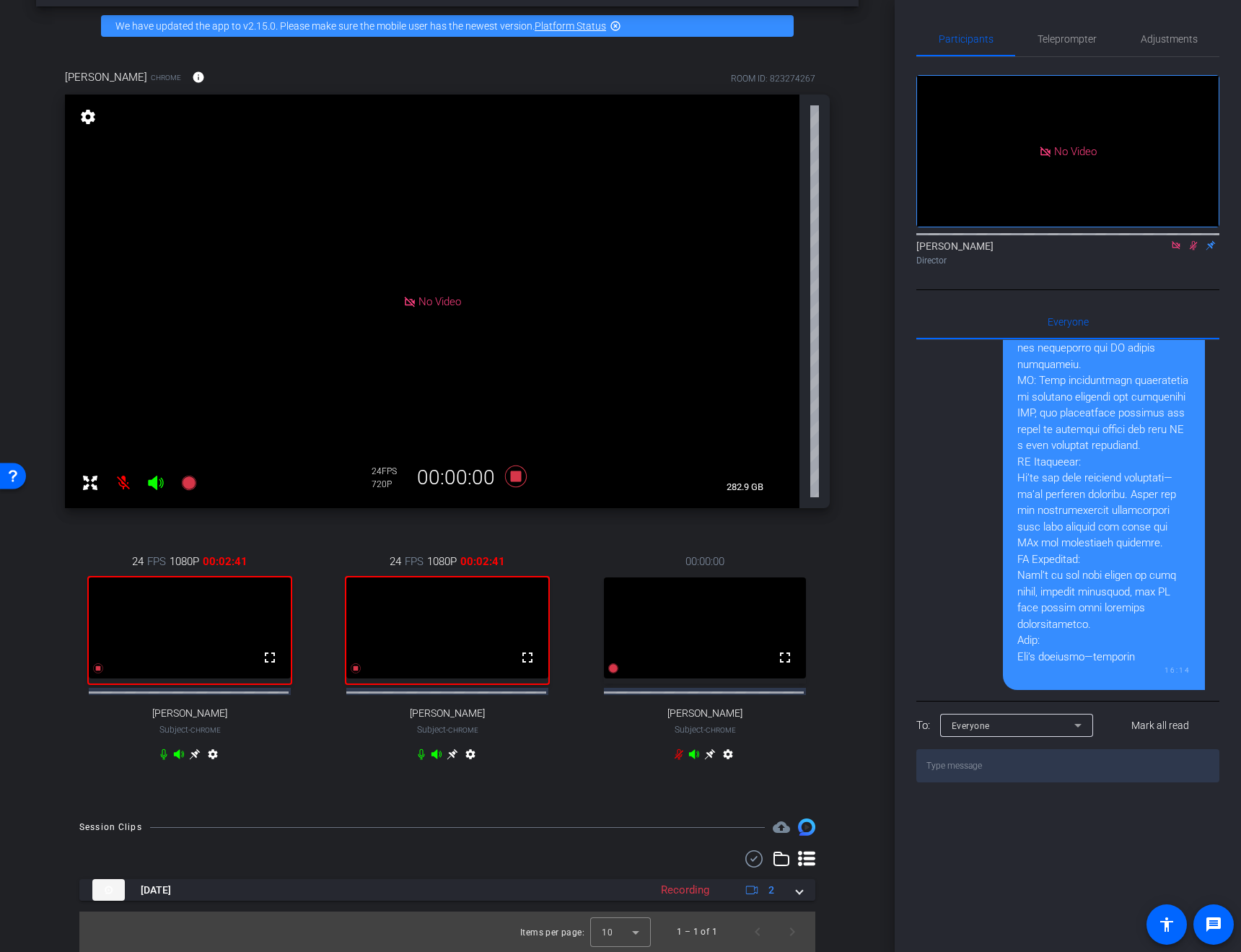
click at [1194, 251] on icon at bounding box center [1193, 246] width 8 height 9
click at [1195, 251] on icon at bounding box center [1193, 245] width 11 height 10
click at [516, 465] on icon at bounding box center [515, 476] width 22 height 22
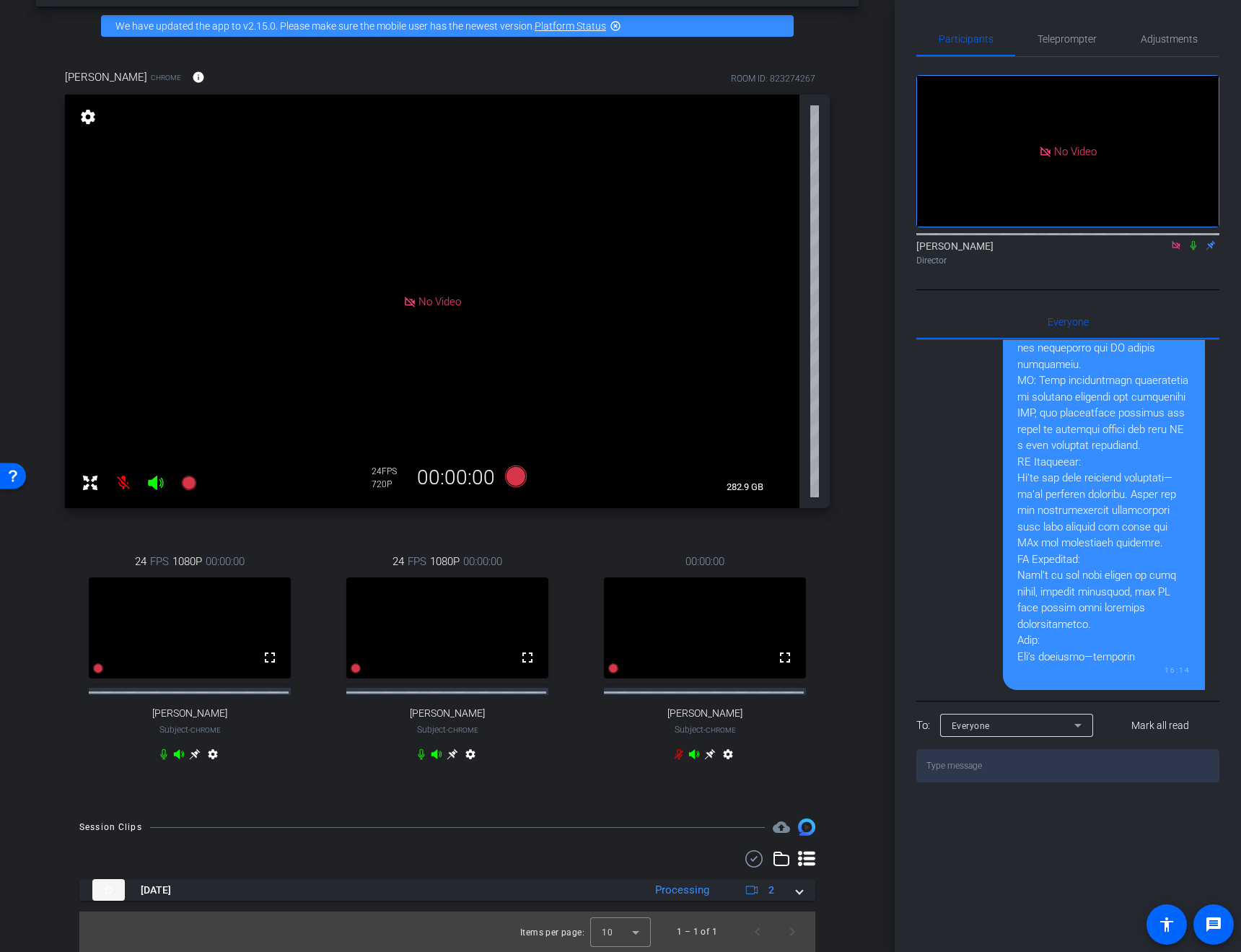
click at [1041, 782] on textarea at bounding box center [1067, 765] width 303 height 33
paste textarea "Sandy: And with Azure’s powerful AI services and our jointly managed Azure Red …"
type textarea "Sandy: And with Azure’s powerful AI services and our jointly managed Azure Red …"
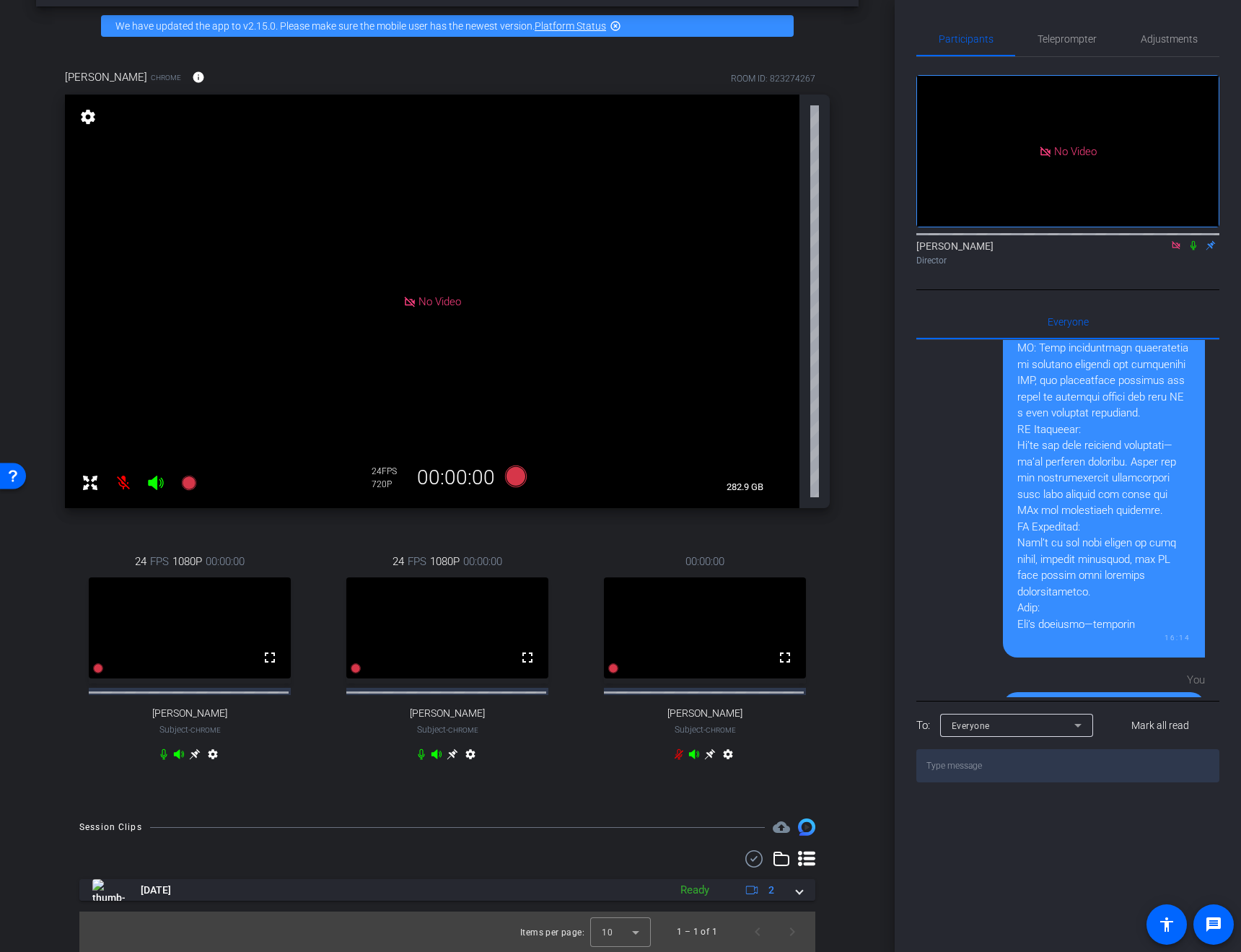
scroll to position [1082, 0]
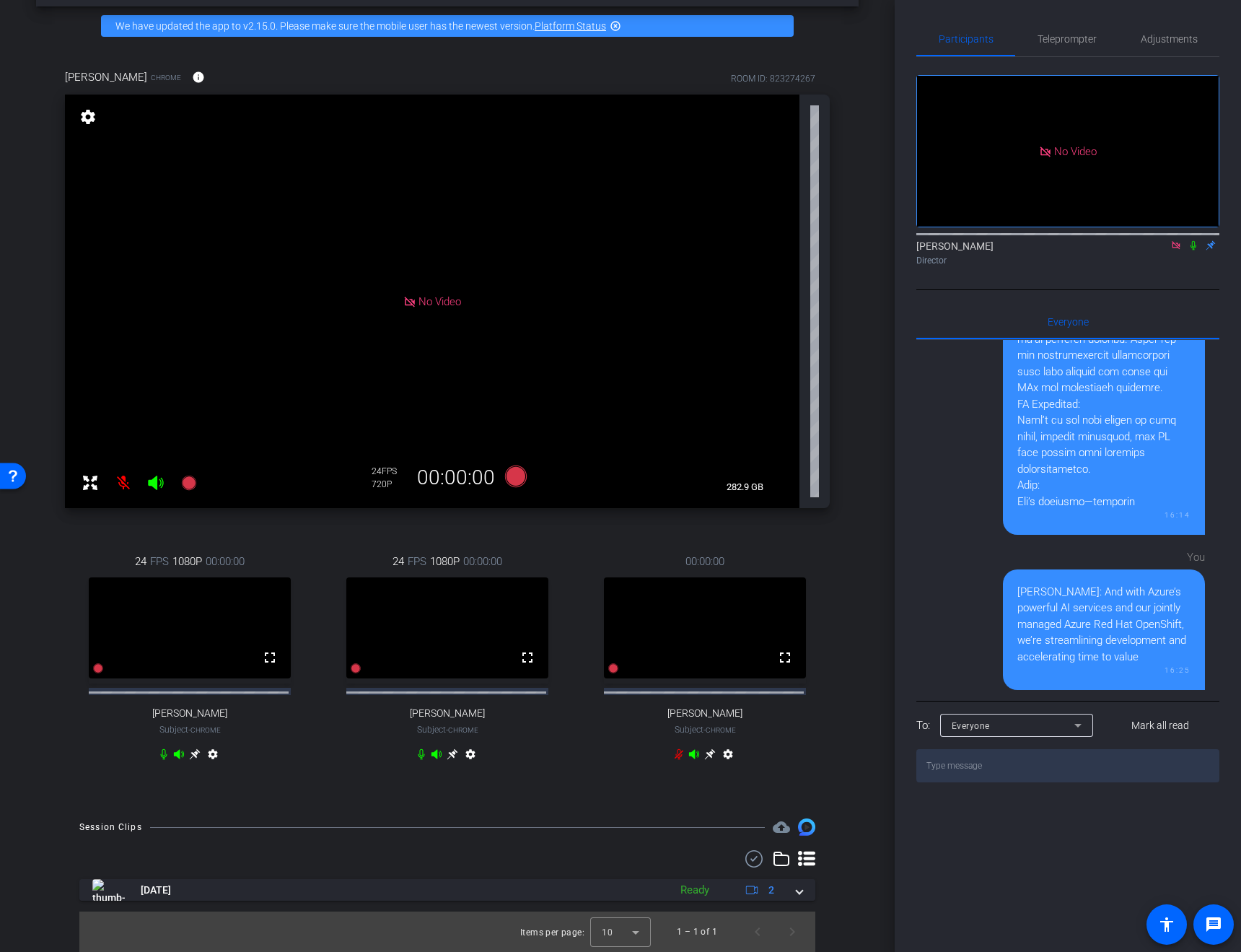
click at [1114, 666] on div "Sandy: And with Azure’s powerful AI services and our jointly managed Azure Red …" at bounding box center [1103, 624] width 173 height 81
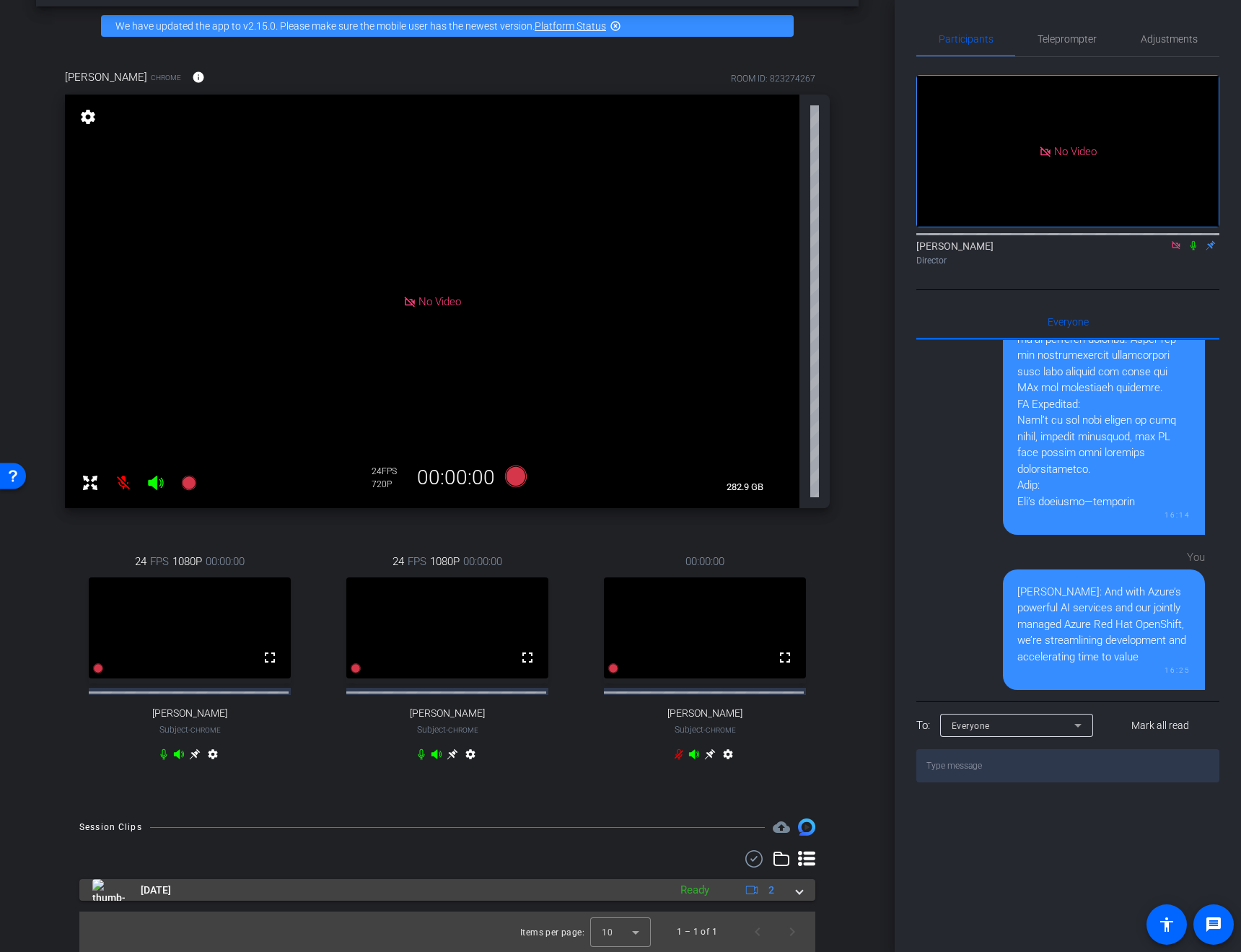
click at [797, 892] on span at bounding box center [800, 890] width 6 height 15
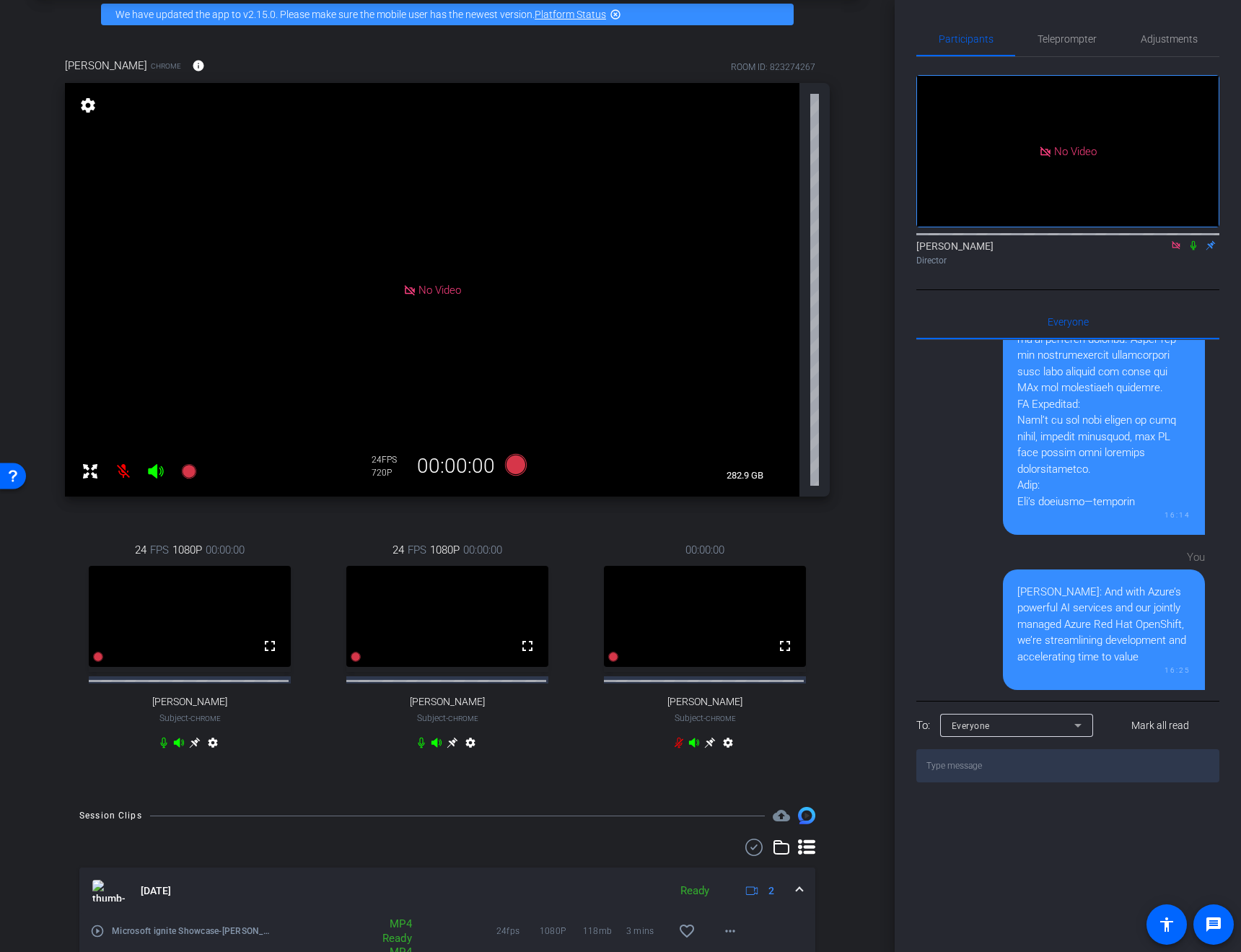
scroll to position [169, 0]
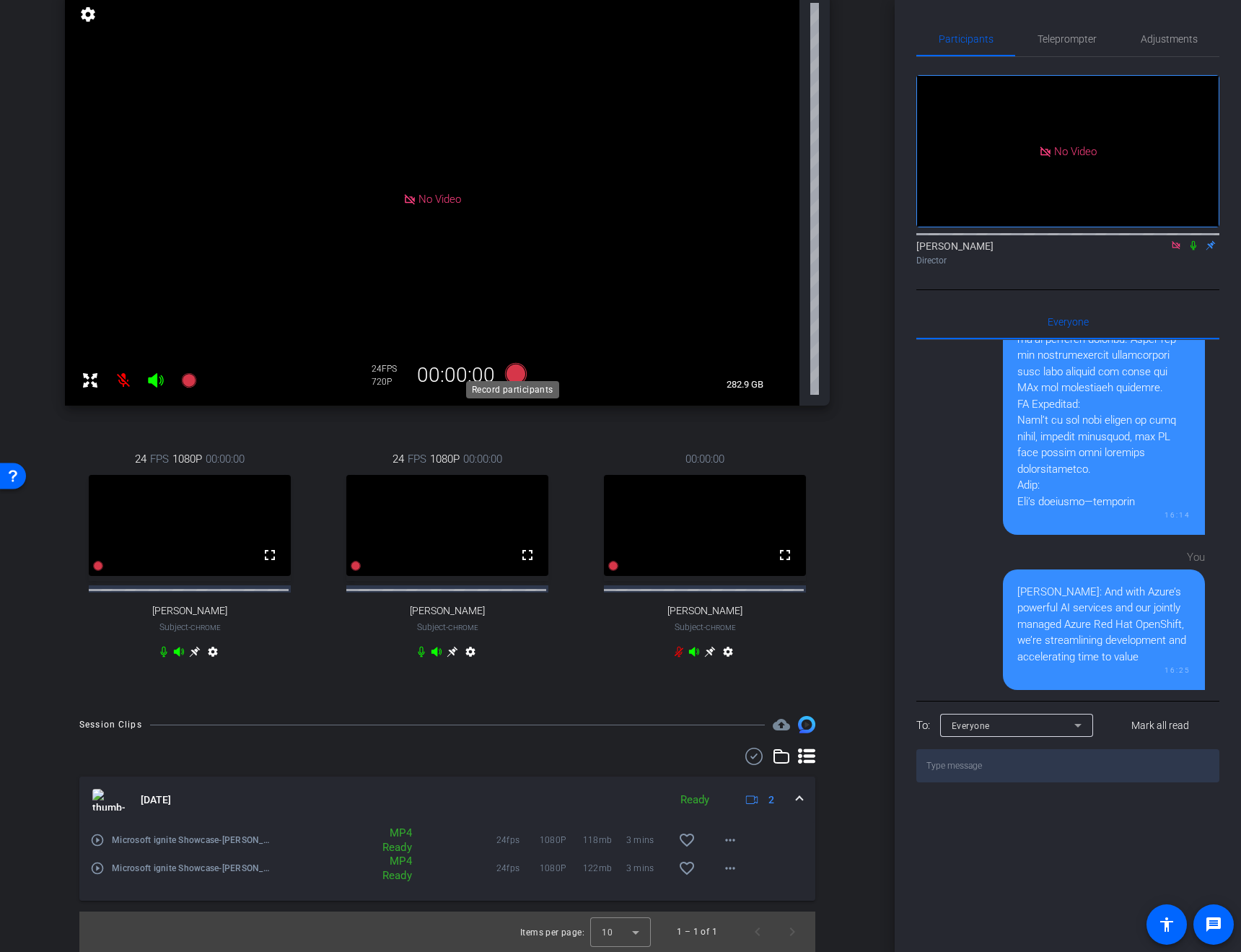
click at [508, 363] on icon at bounding box center [515, 373] width 22 height 22
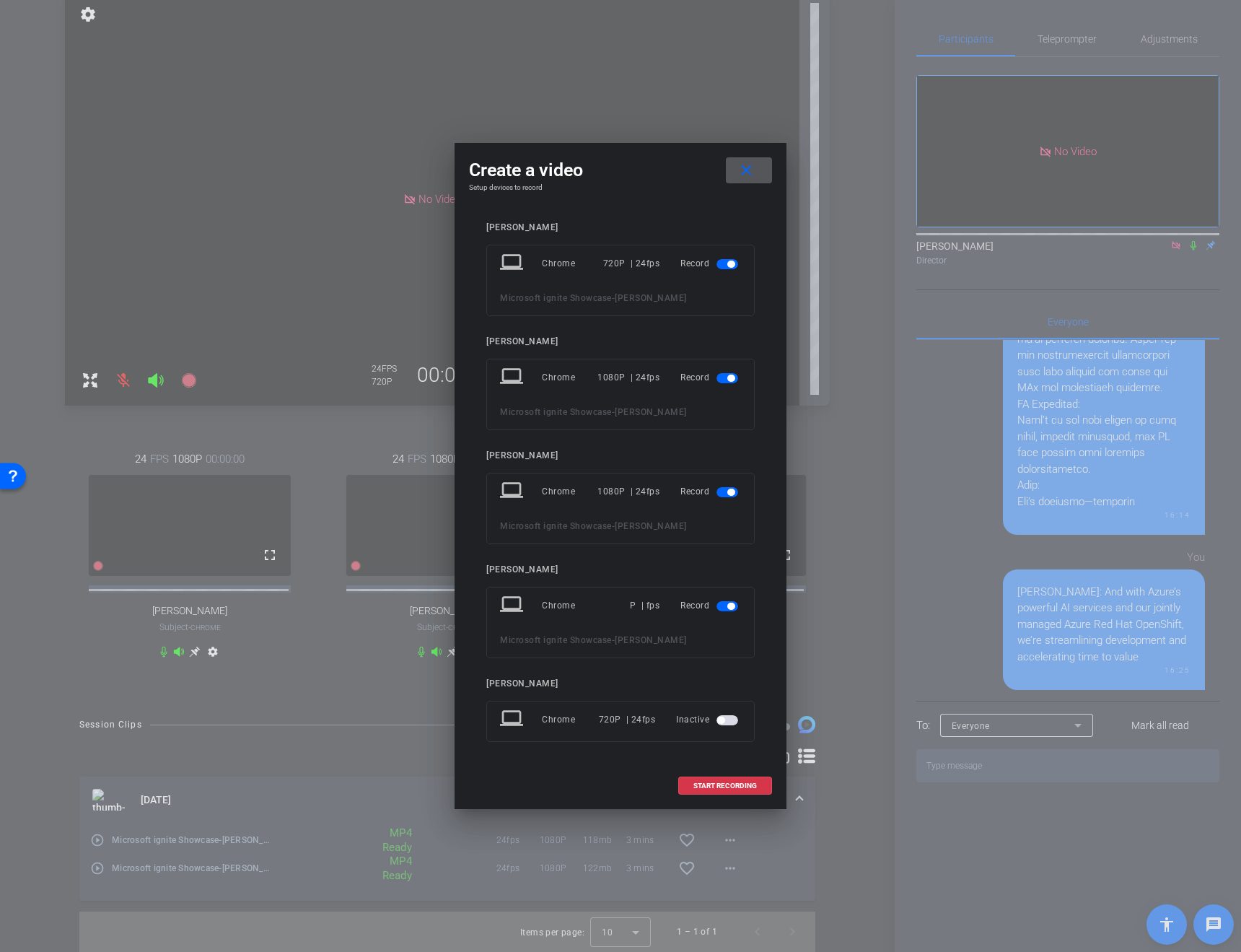
click at [722, 266] on span "button" at bounding box center [727, 264] width 22 height 10
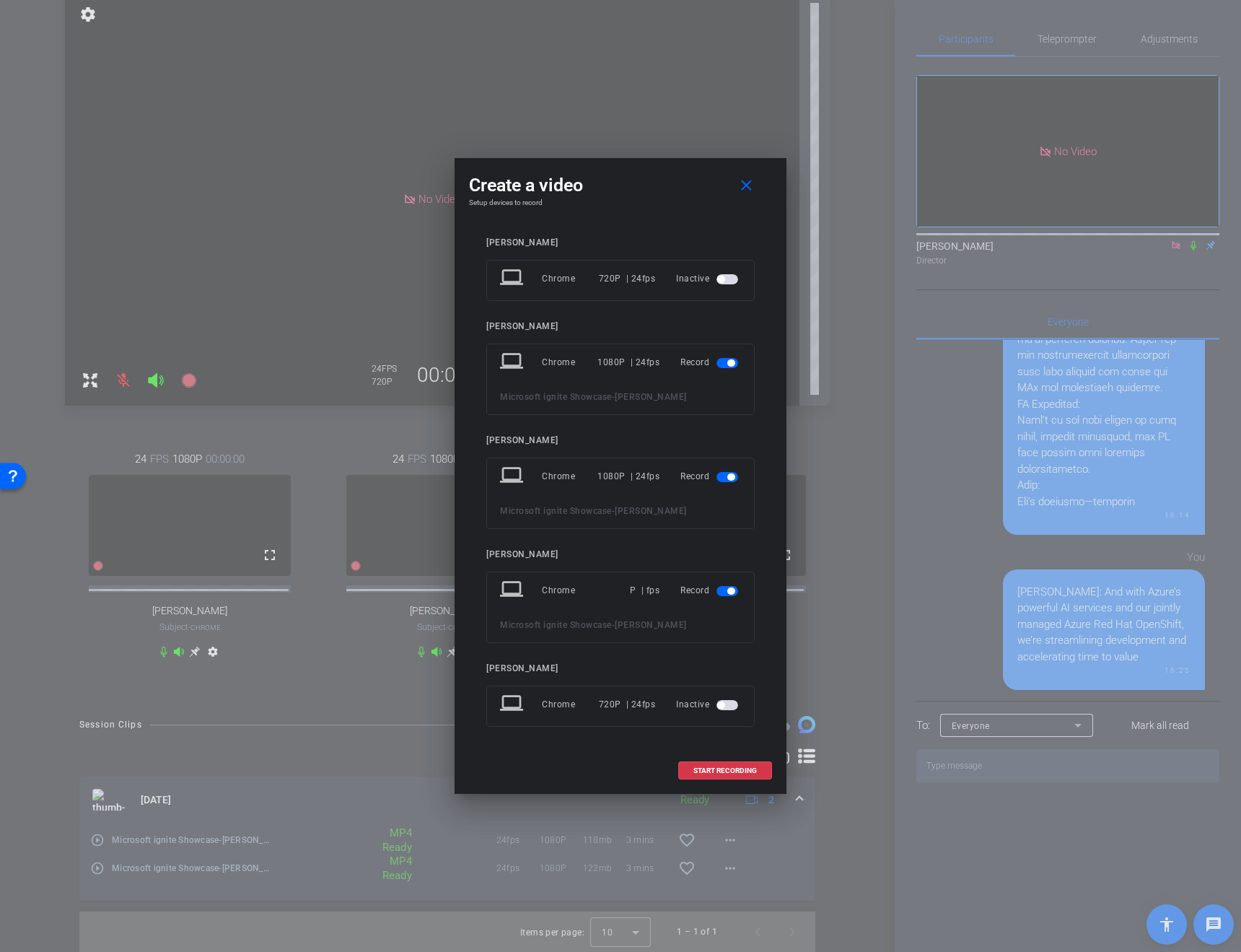
click at [726, 596] on mat-slide-toggle at bounding box center [729, 590] width 25 height 17
click at [726, 592] on span "button" at bounding box center [727, 591] width 22 height 10
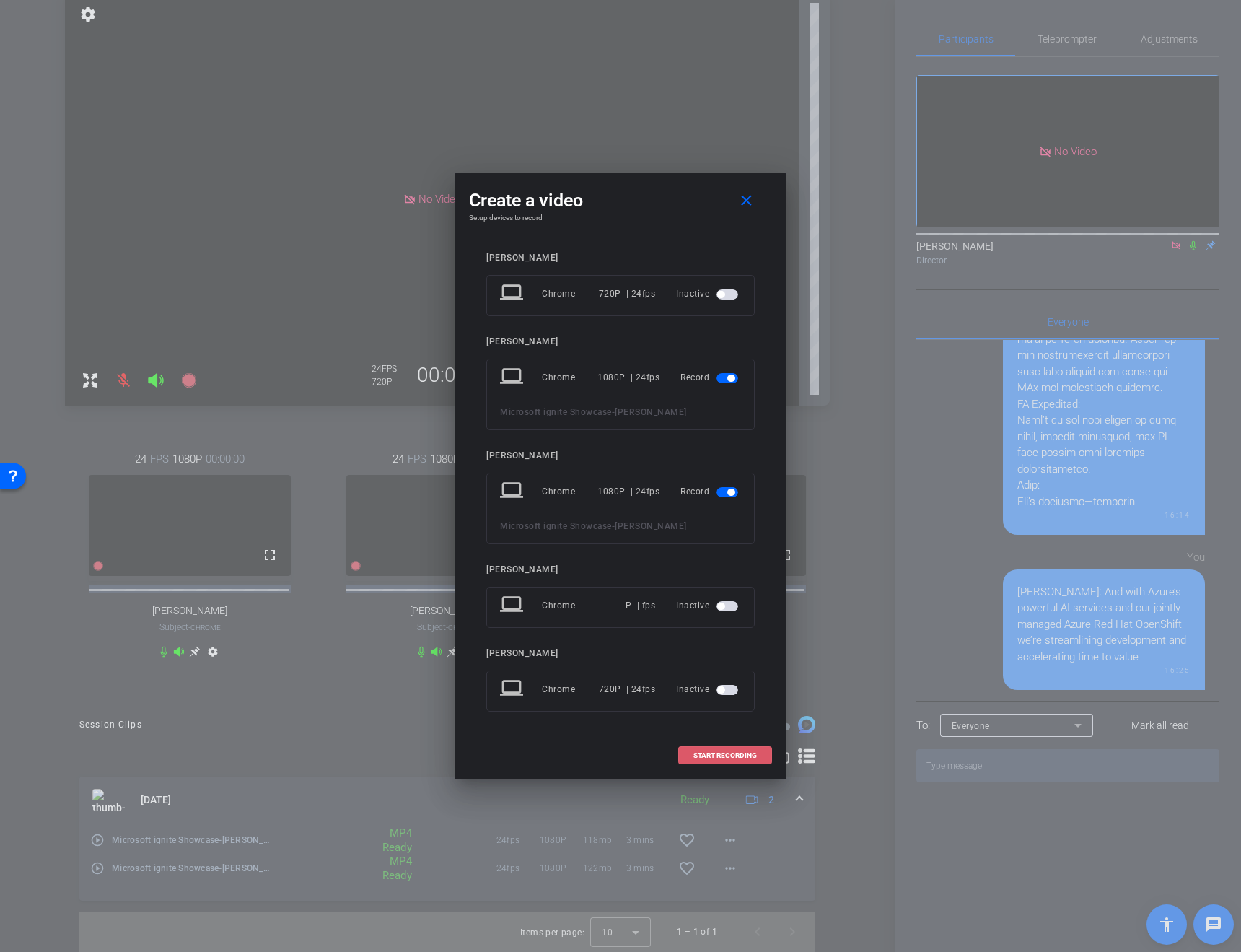
click at [702, 754] on span "START RECORDING" at bounding box center [724, 755] width 63 height 8
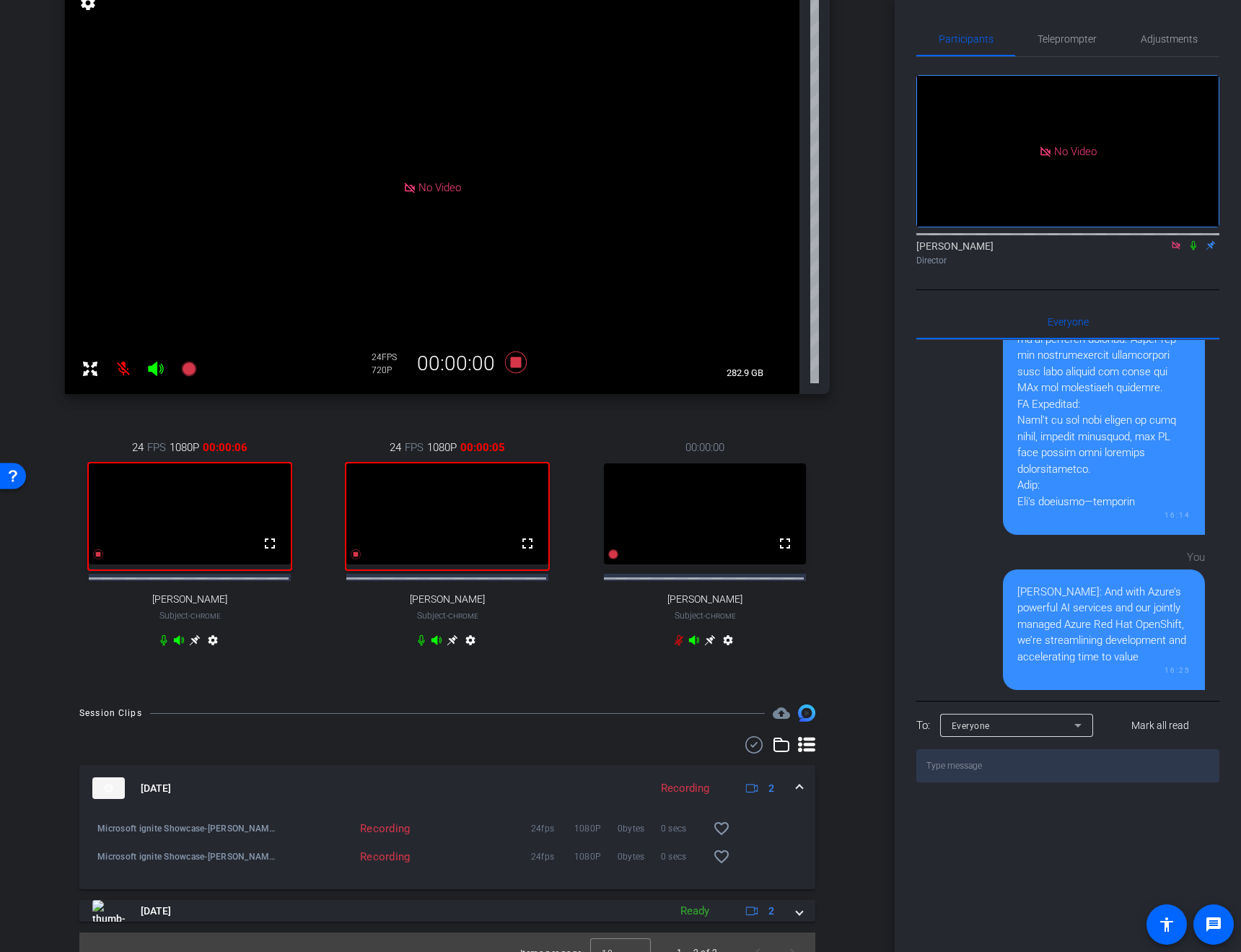
click at [1193, 251] on icon at bounding box center [1193, 246] width 6 height 9
click at [1188, 251] on icon at bounding box center [1193, 245] width 11 height 10
click at [512, 370] on icon at bounding box center [515, 361] width 35 height 26
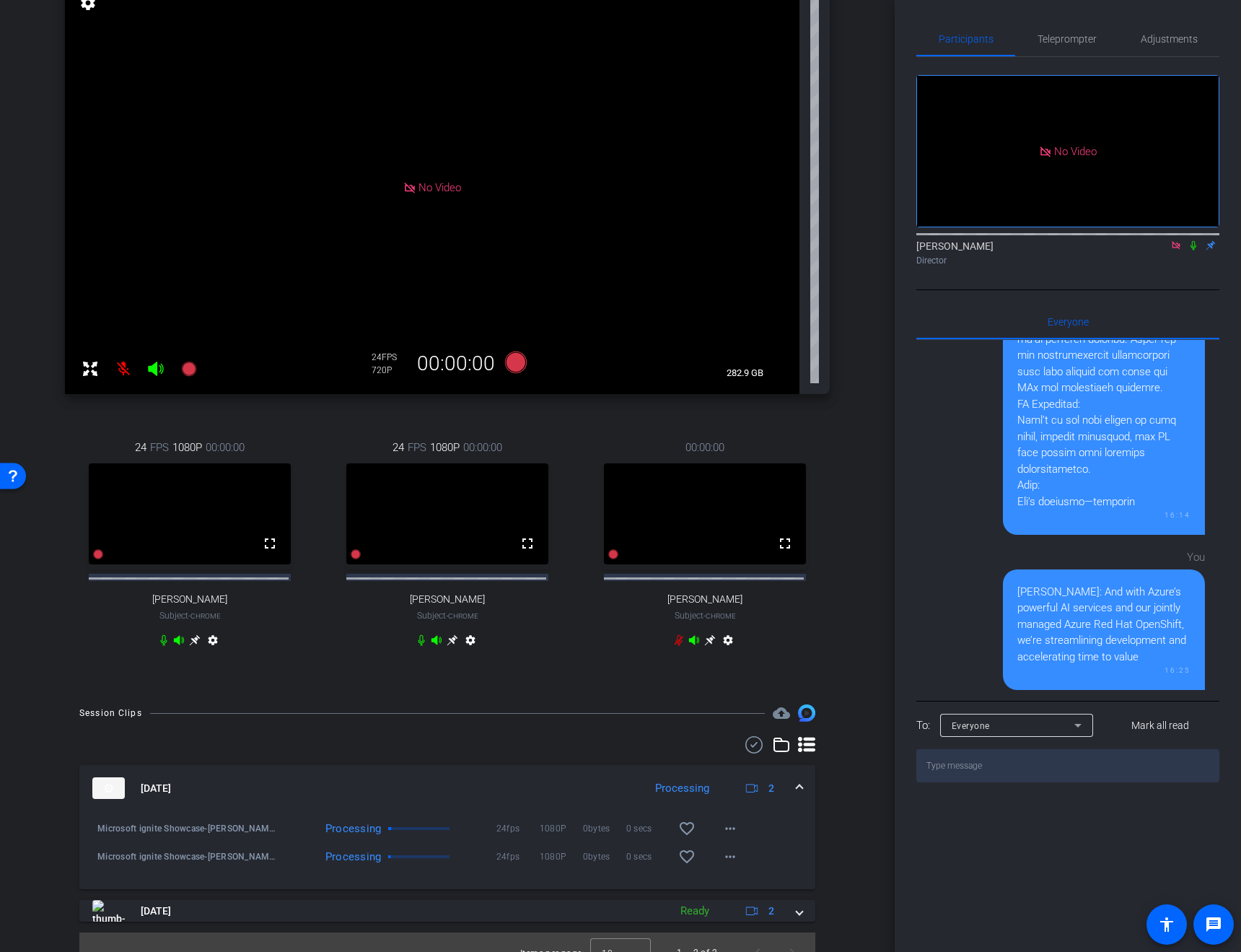
click at [1176, 251] on icon at bounding box center [1176, 245] width 11 height 10
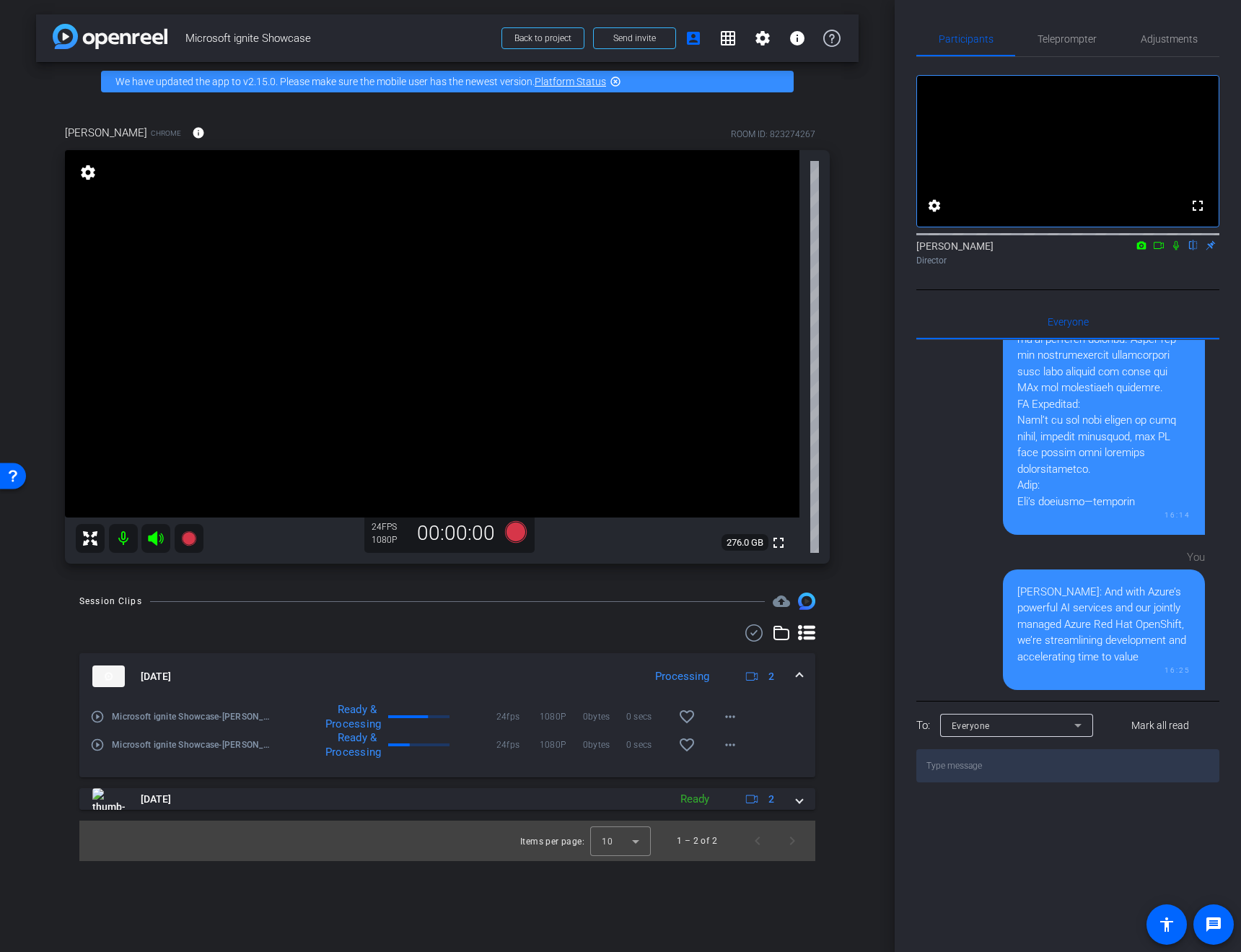
scroll to position [0, 0]
